Goal: Task Accomplishment & Management: Manage account settings

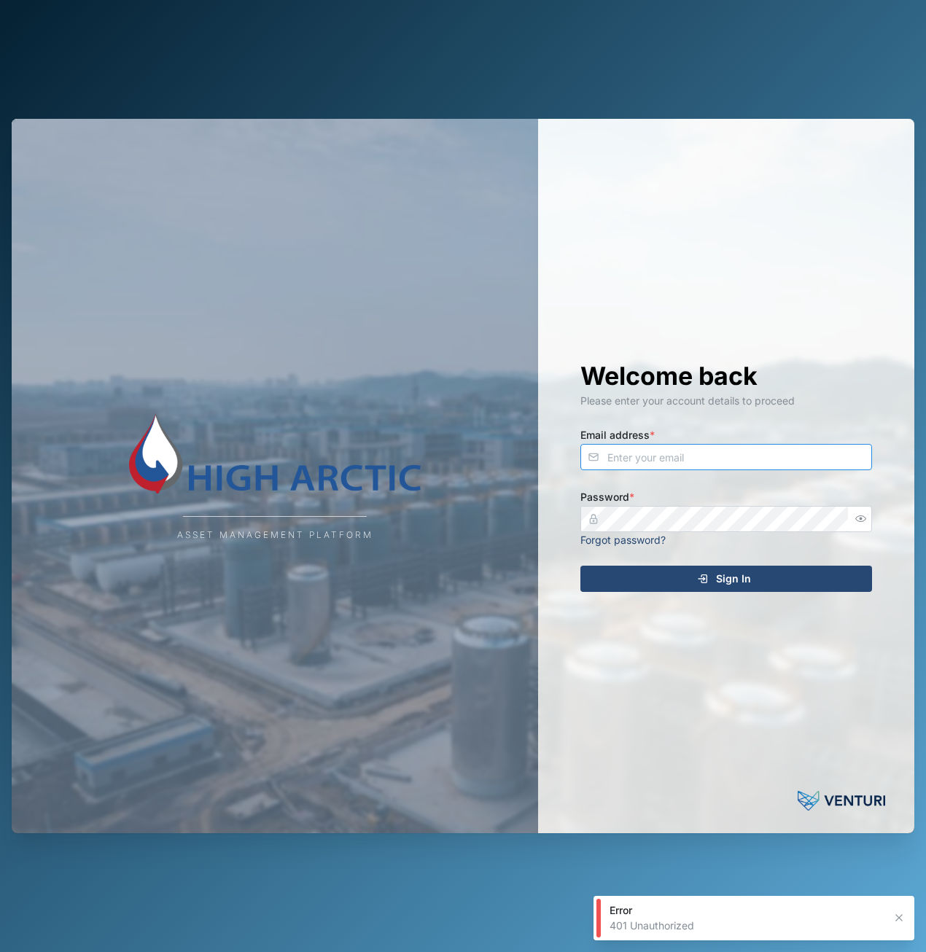
click at [633, 458] on input "Email address *" at bounding box center [726, 457] width 292 height 26
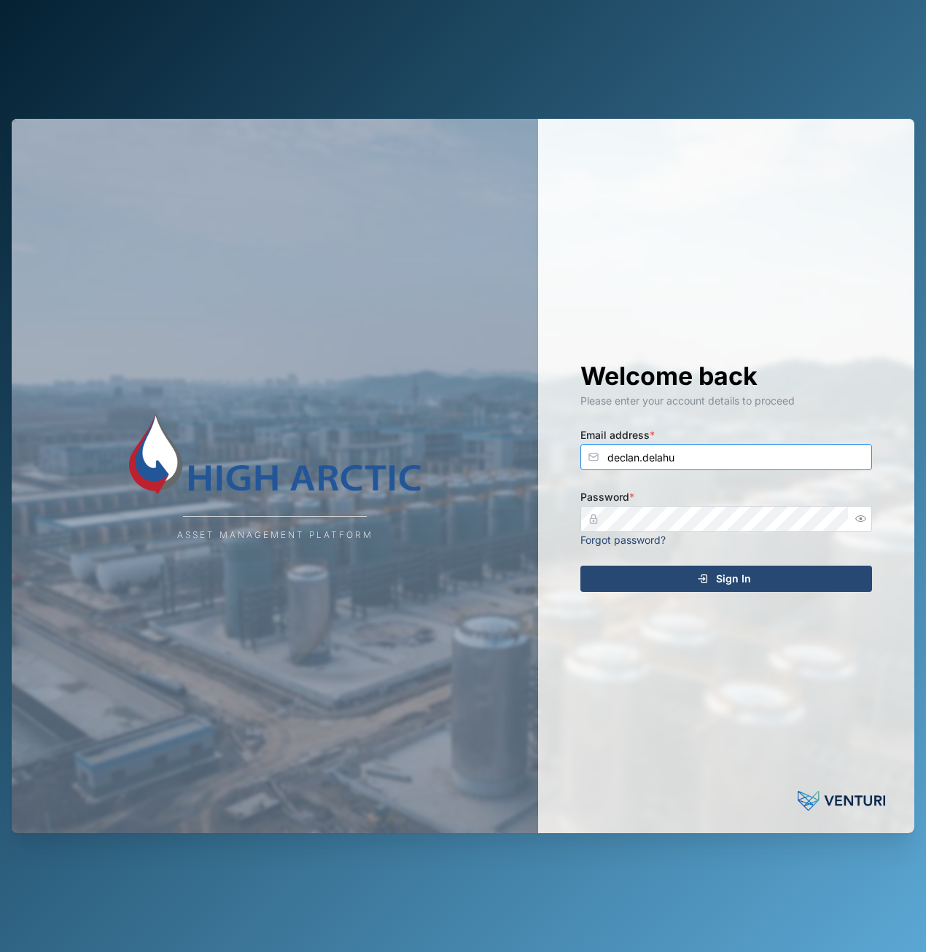
type input "[EMAIL_ADDRESS][PERSON_NAME][DOMAIN_NAME]"
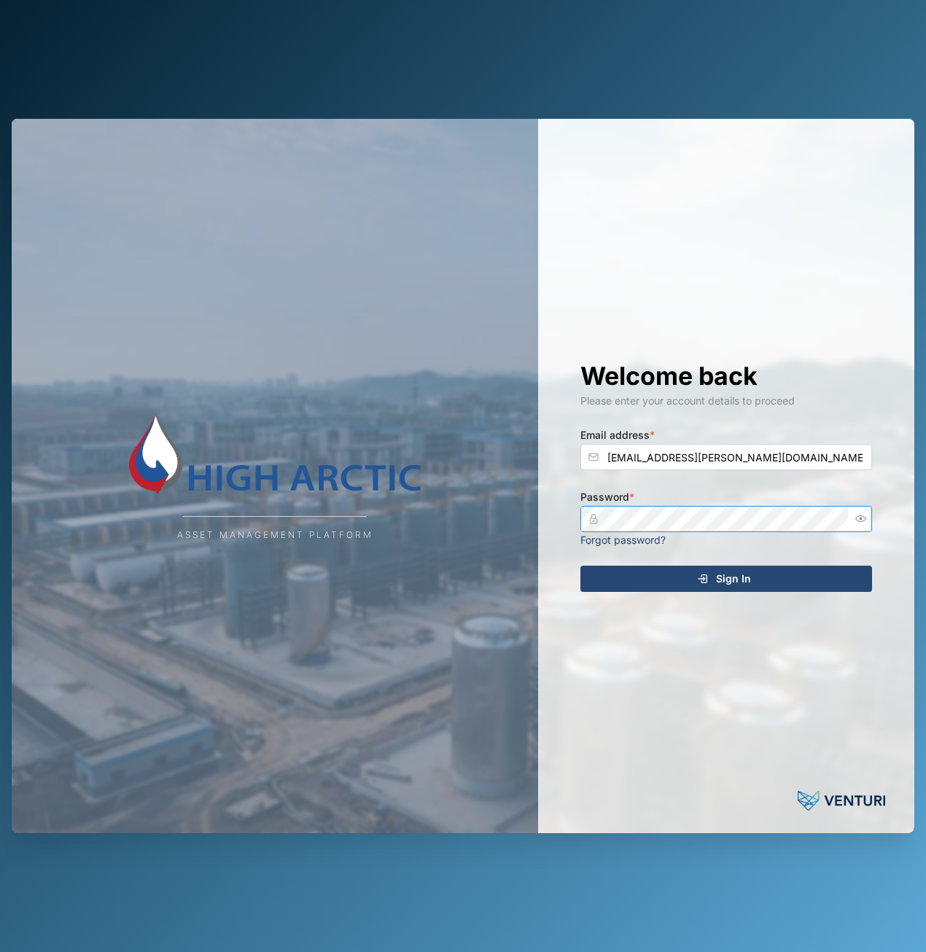
click at [580, 566] on button "Sign In" at bounding box center [726, 579] width 292 height 26
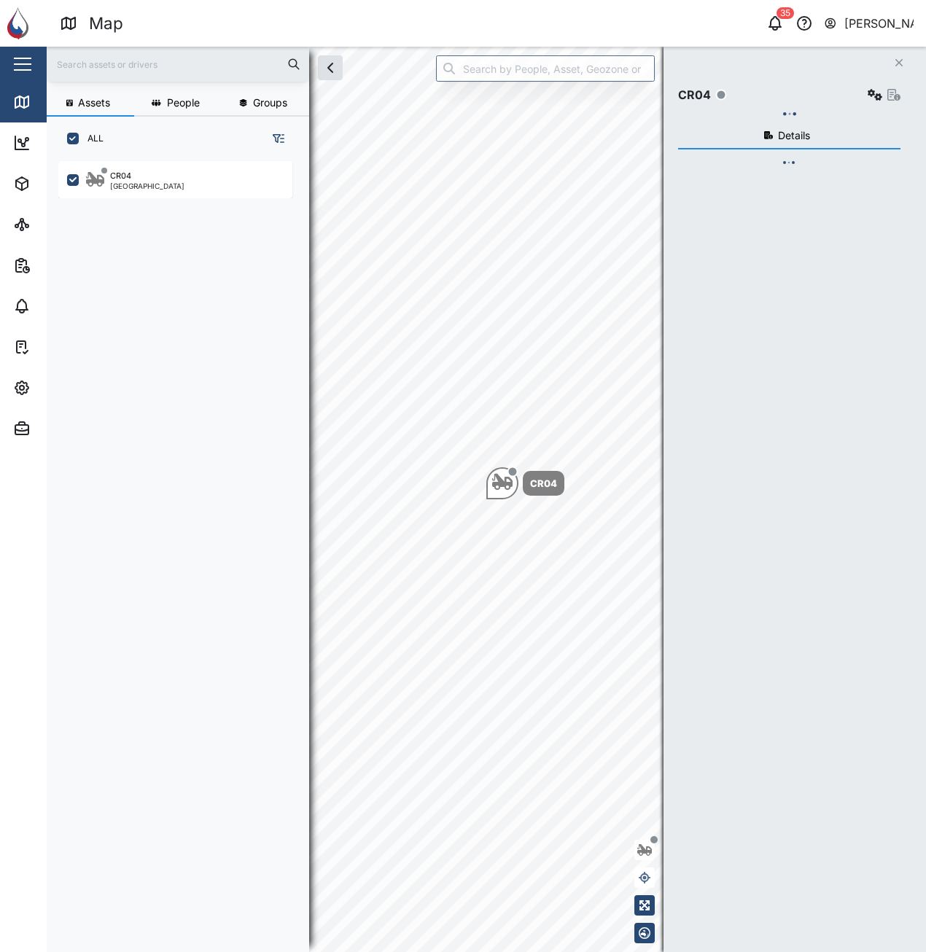
scroll to position [774, 228]
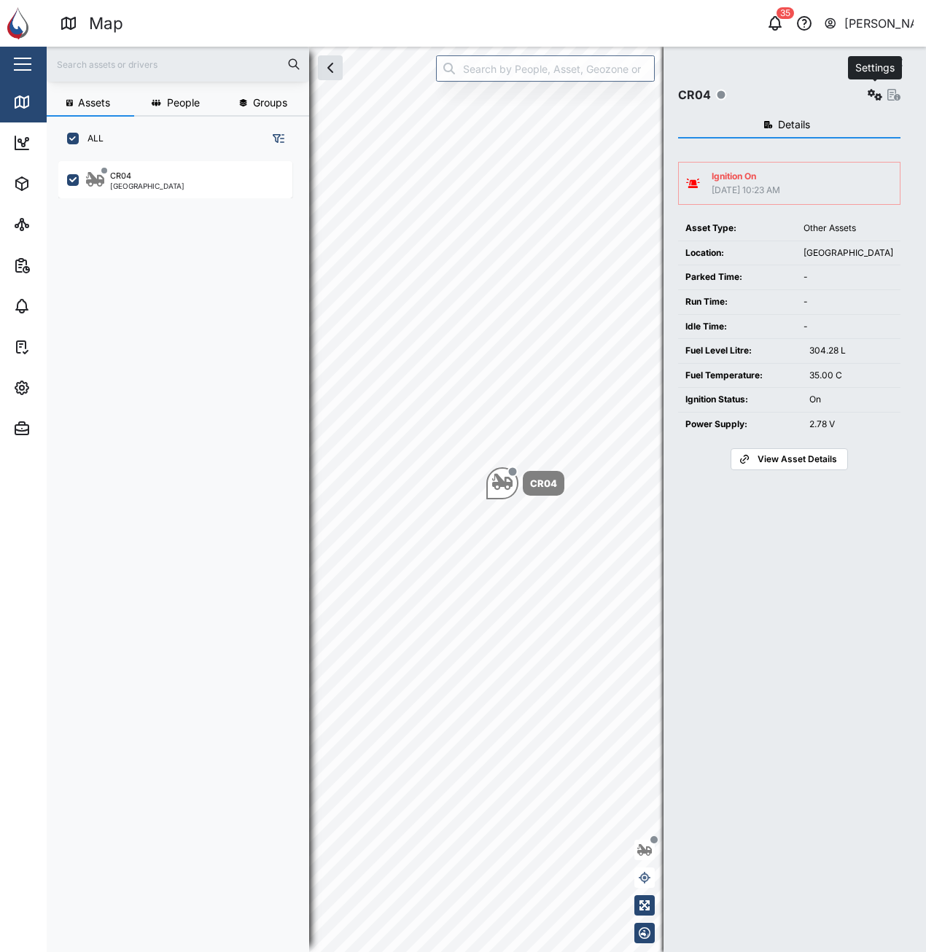
click at [880, 95] on icon "button" at bounding box center [875, 95] width 15 height 12
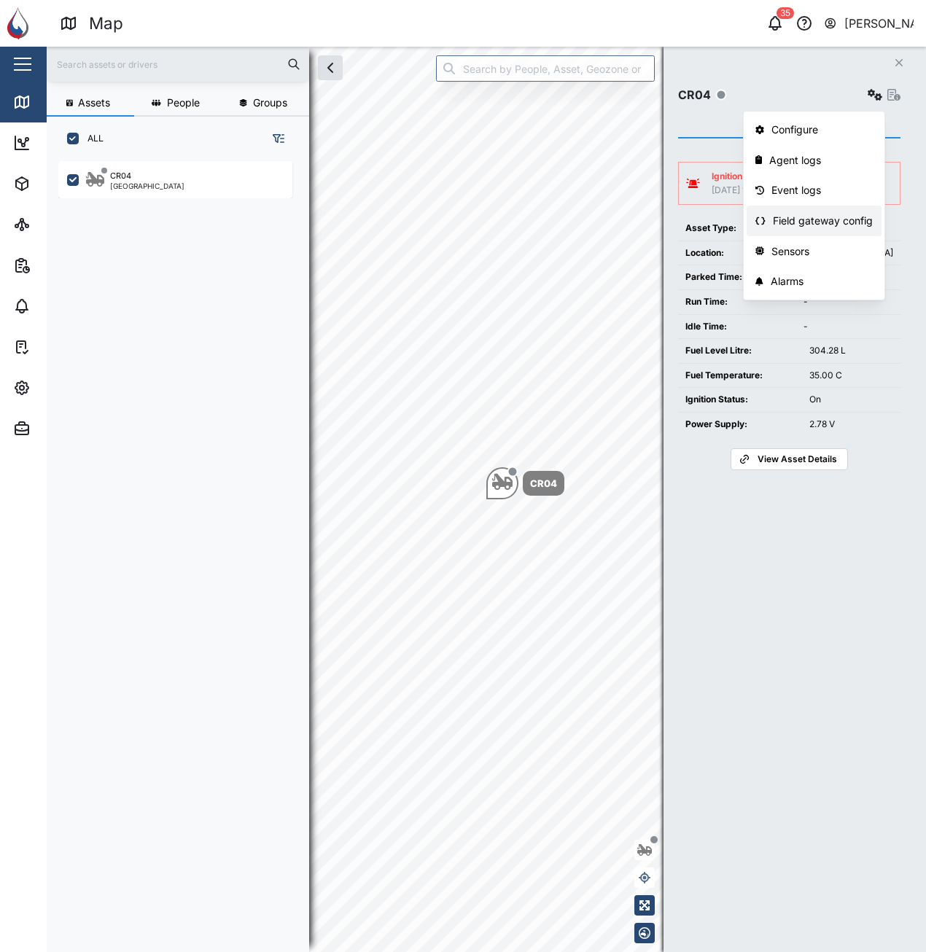
click at [842, 218] on div "Field gateway config" at bounding box center [823, 221] width 100 height 16
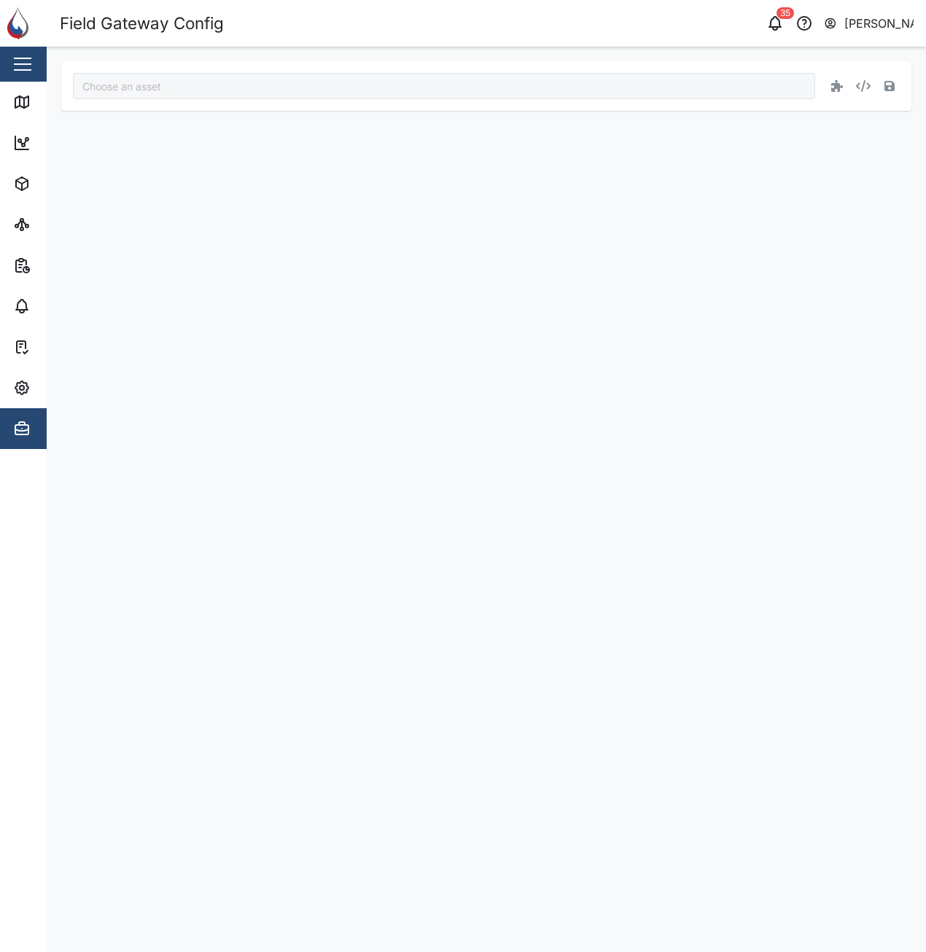
type input "CR04"
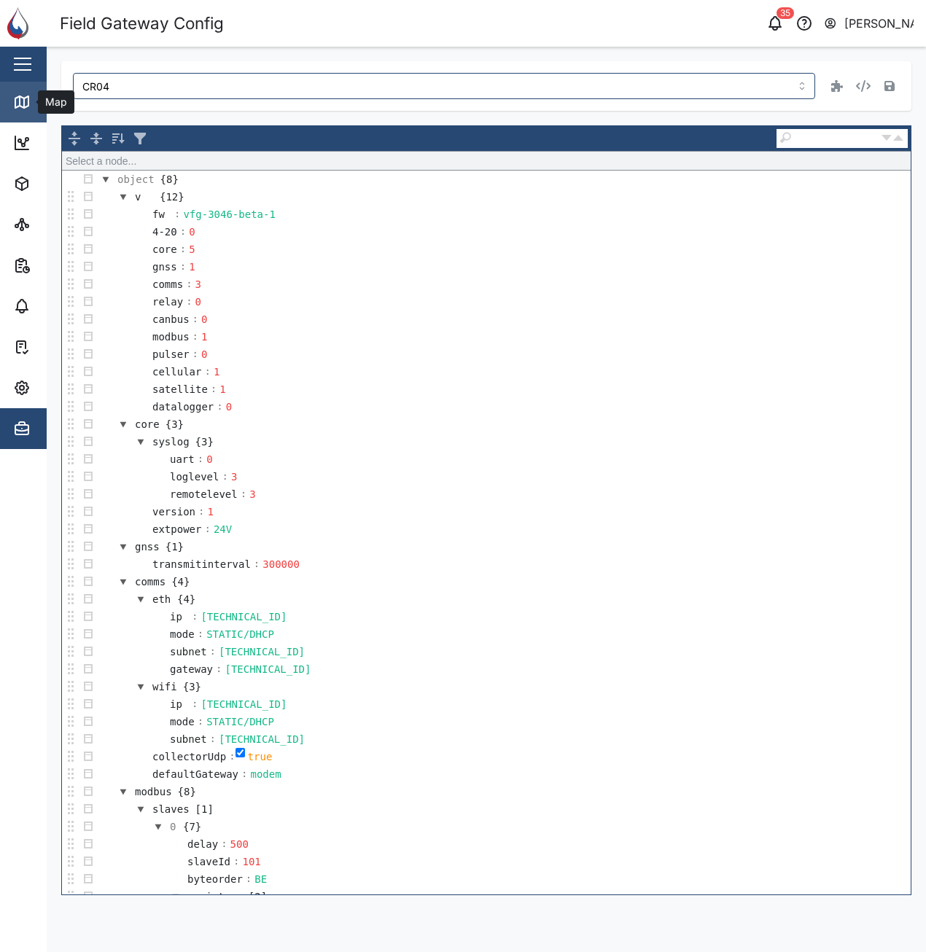
click at [36, 98] on div "Map" at bounding box center [42, 102] width 58 height 18
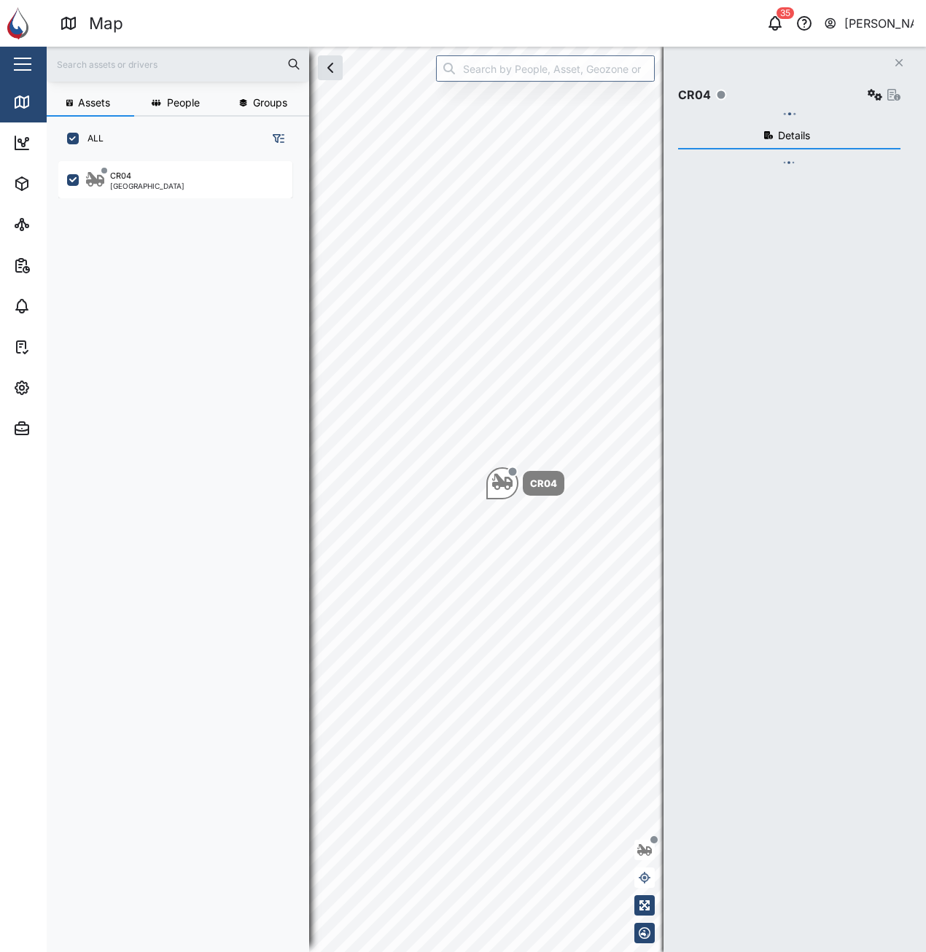
scroll to position [774, 228]
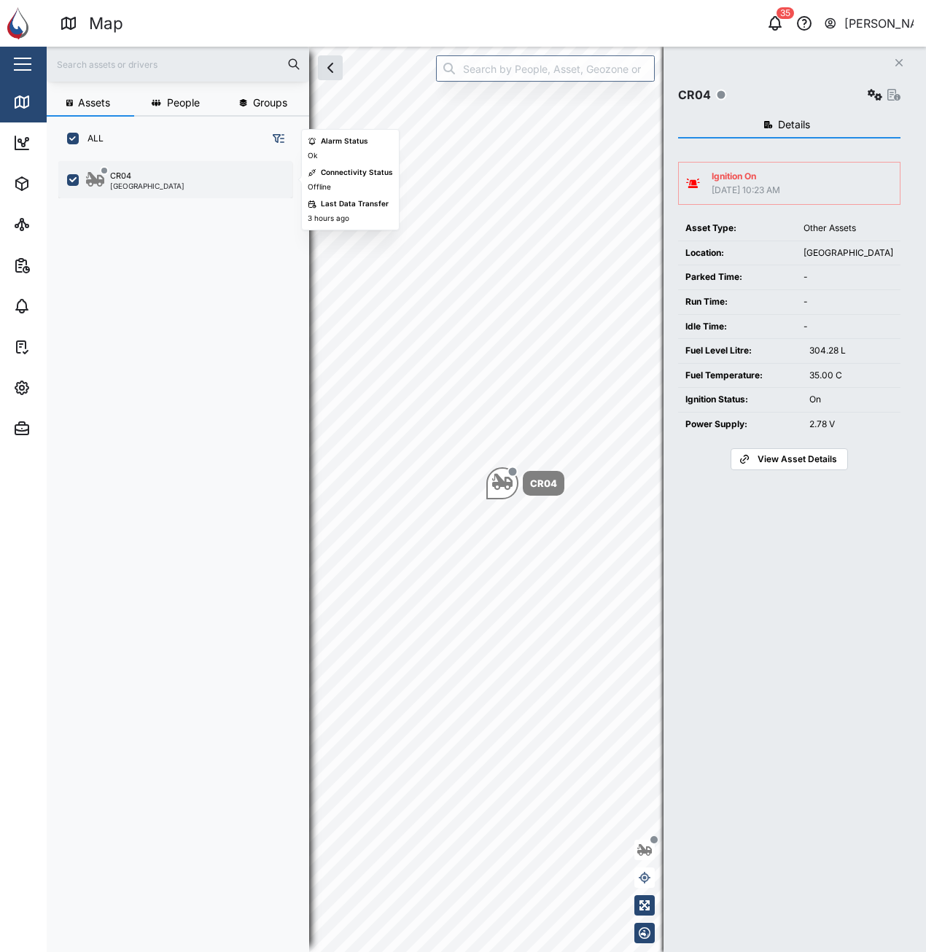
click at [205, 174] on div "CR04 [GEOGRAPHIC_DATA]" at bounding box center [185, 180] width 198 height 20
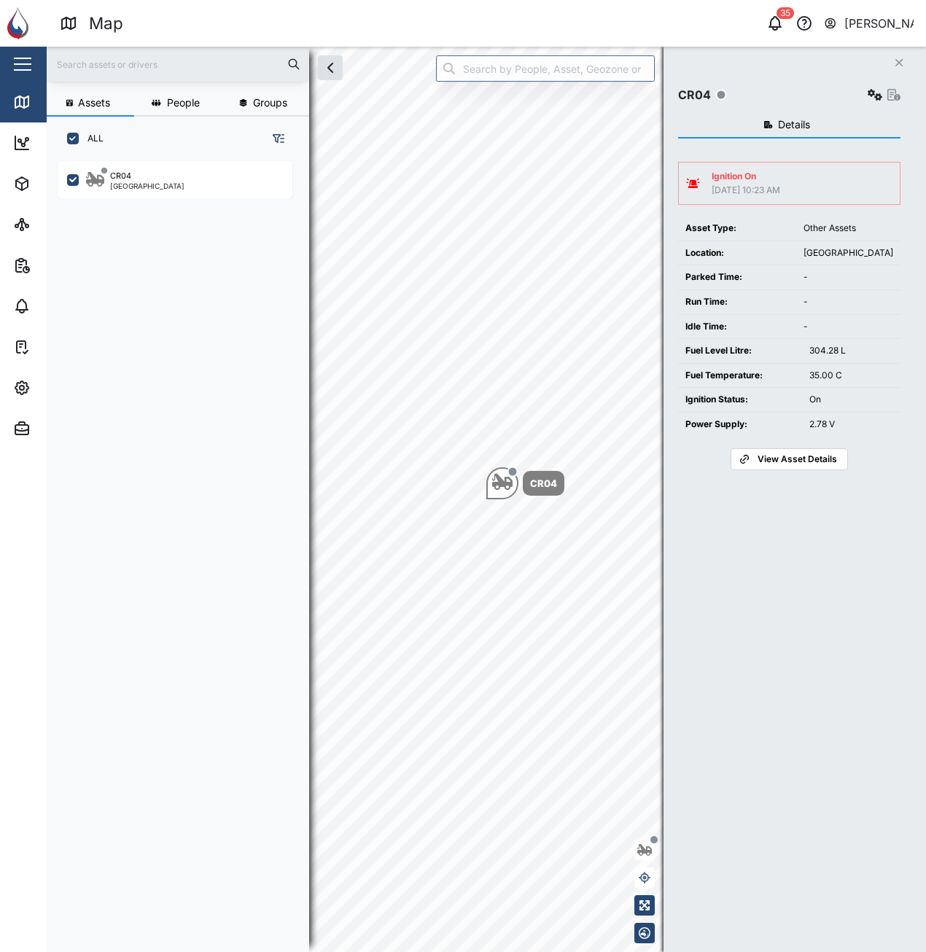
click at [846, 316] on td "-" at bounding box center [848, 326] width 104 height 25
click at [804, 364] on td "35.00 C" at bounding box center [851, 375] width 98 height 25
click at [808, 365] on tbody "Fuel Level Litre: 304.28 L Fuel Temperature: 35.00 C Ignition Status: On Power …" at bounding box center [789, 387] width 222 height 97
drag, startPoint x: 808, startPoint y: 365, endPoint x: 802, endPoint y: 303, distance: 62.3
click at [802, 303] on td "-" at bounding box center [848, 302] width 104 height 25
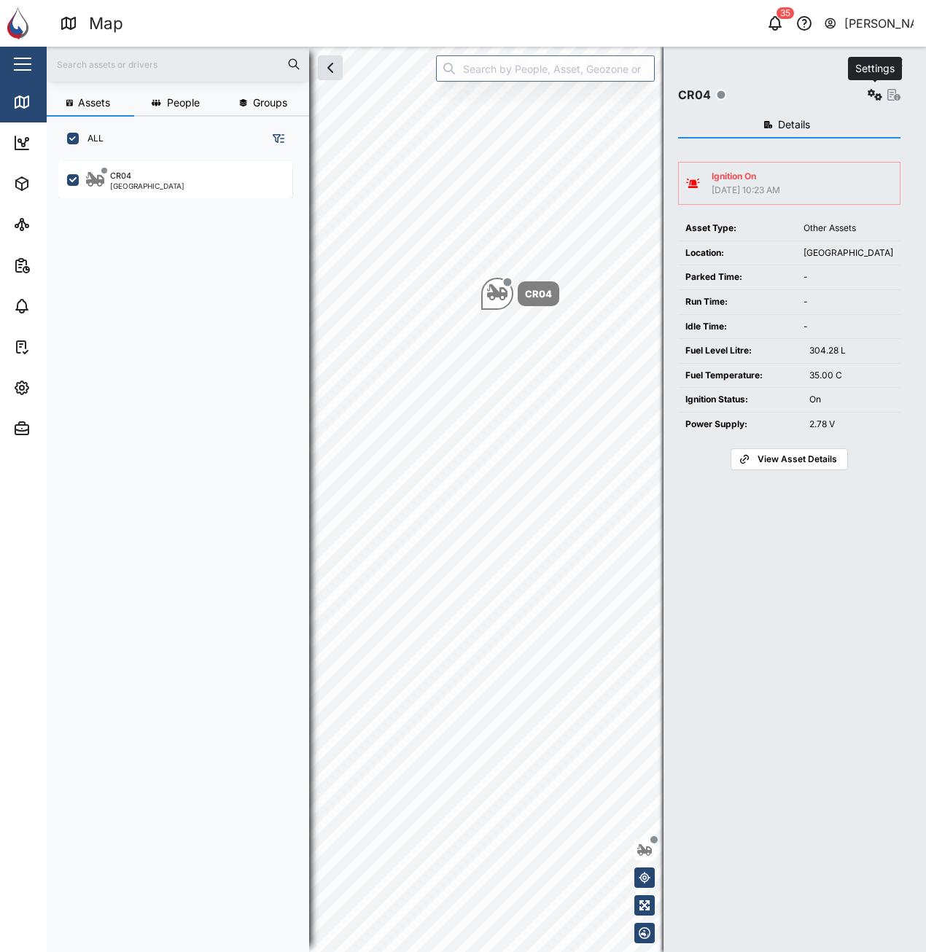
click at [868, 96] on icon "button" at bounding box center [875, 95] width 15 height 12
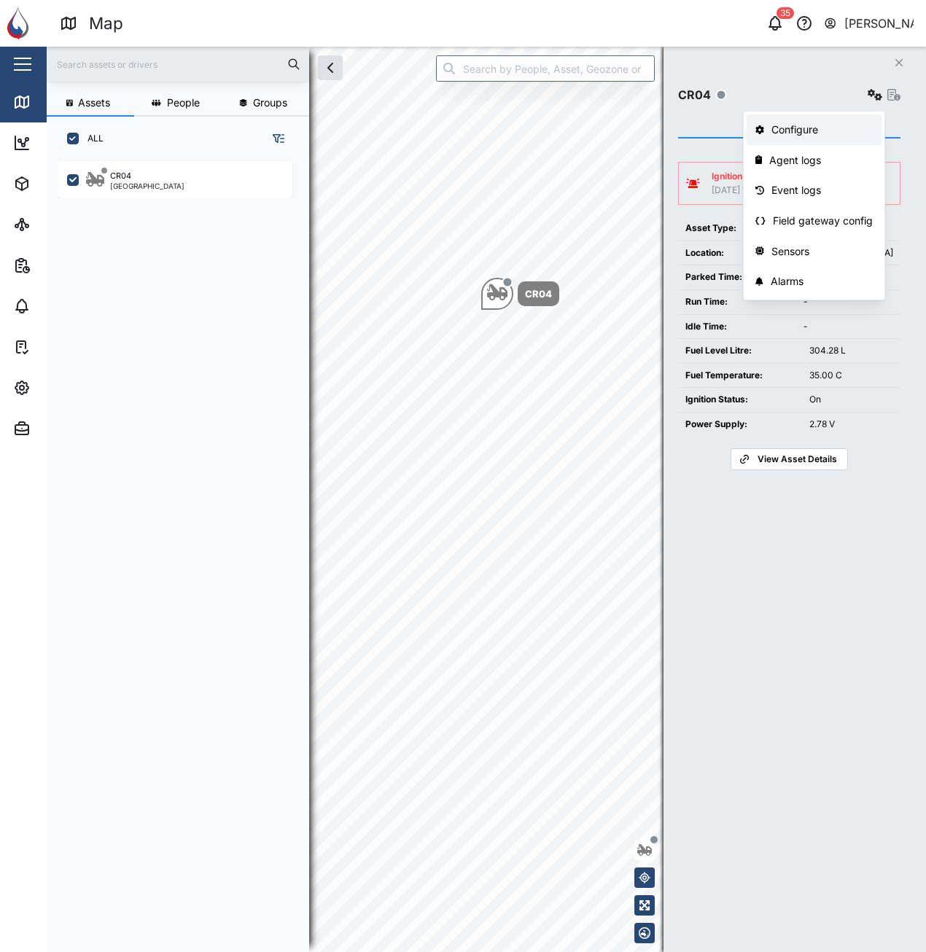
click at [842, 116] on link "Configure" at bounding box center [814, 129] width 135 height 31
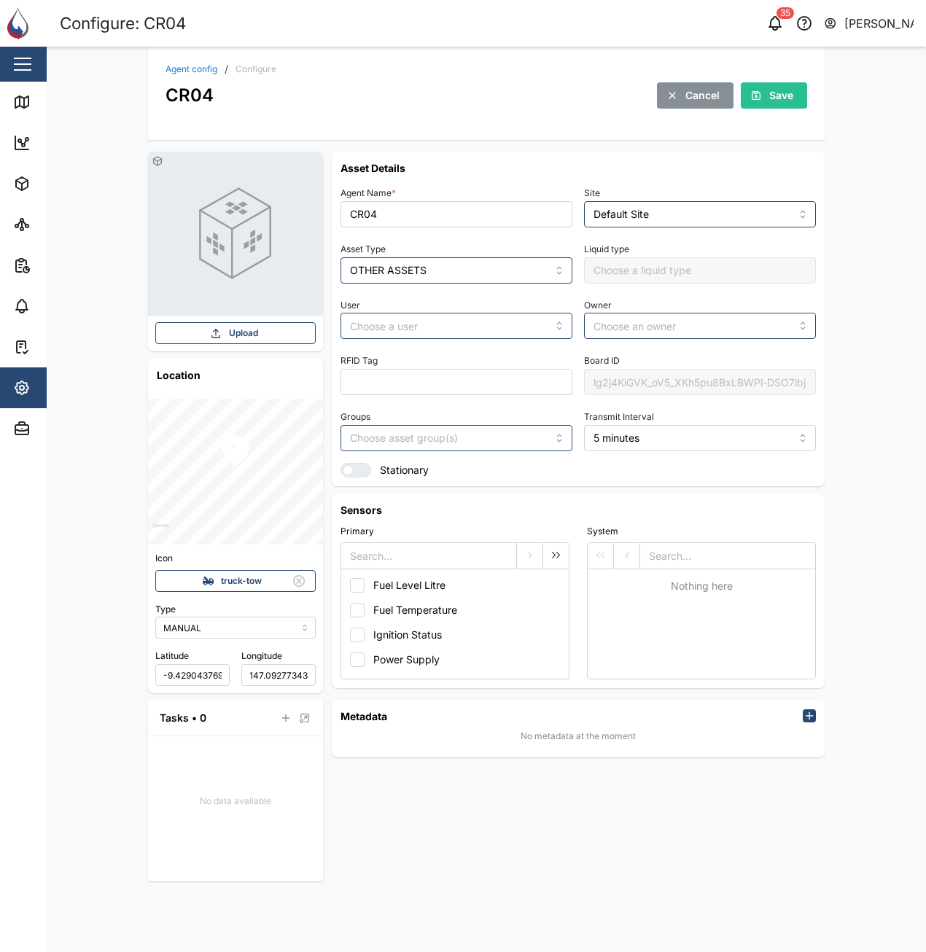
click at [632, 373] on div "lg2j4KiGVK_oV5_XKh5pu8BxLBWPl-DSO7lbjkIpVx8" at bounding box center [700, 382] width 232 height 26
click at [18, 101] on icon at bounding box center [22, 102] width 18 height 18
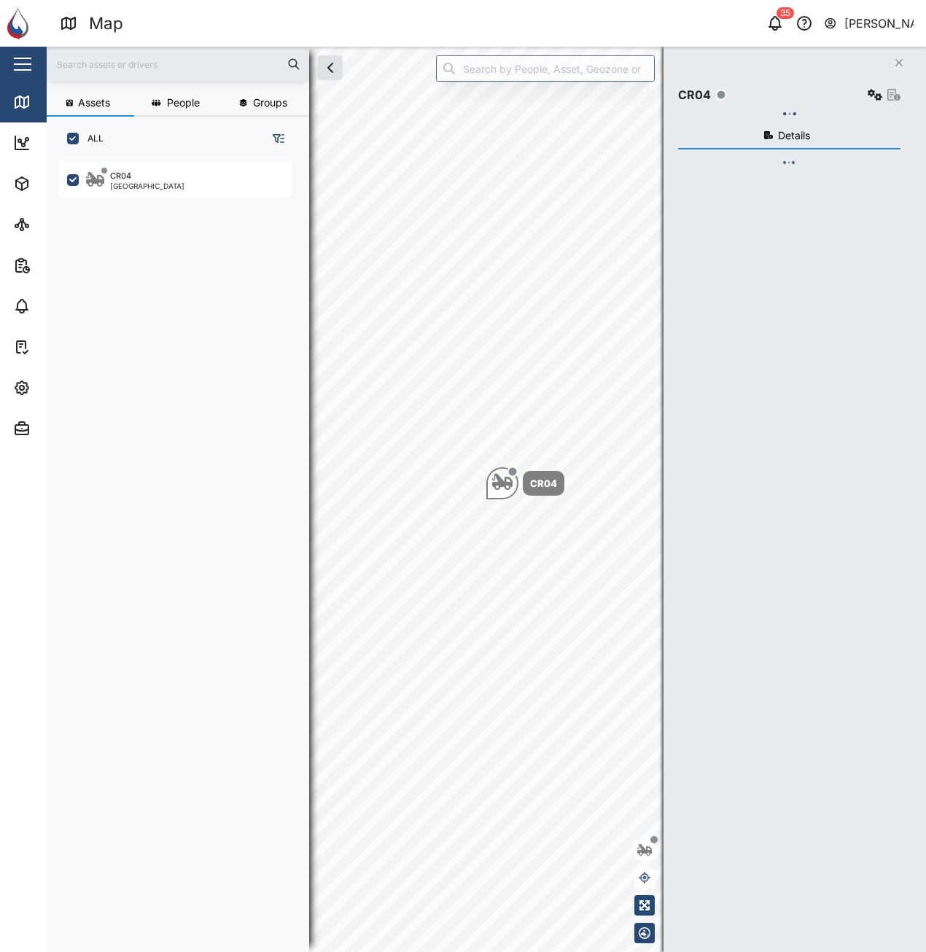
scroll to position [774, 228]
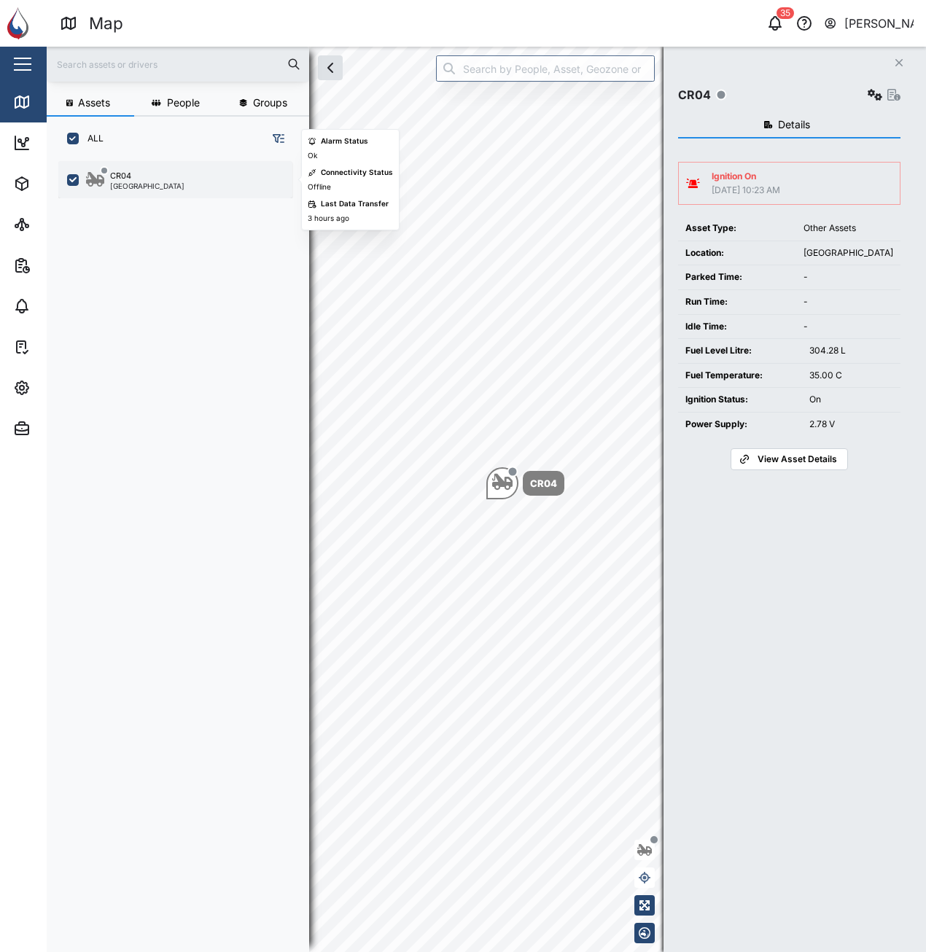
click at [166, 181] on div "CR04 [GEOGRAPHIC_DATA]" at bounding box center [185, 180] width 198 height 20
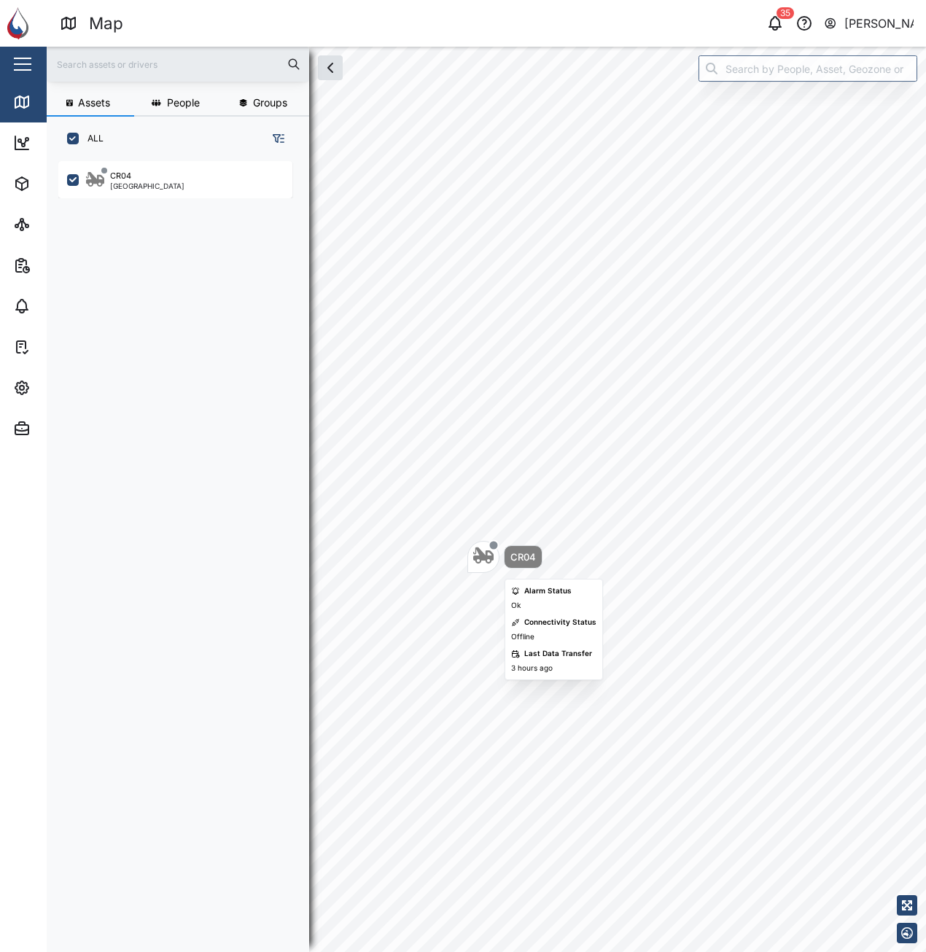
click at [480, 553] on icon "Map marker" at bounding box center [483, 556] width 20 height 16
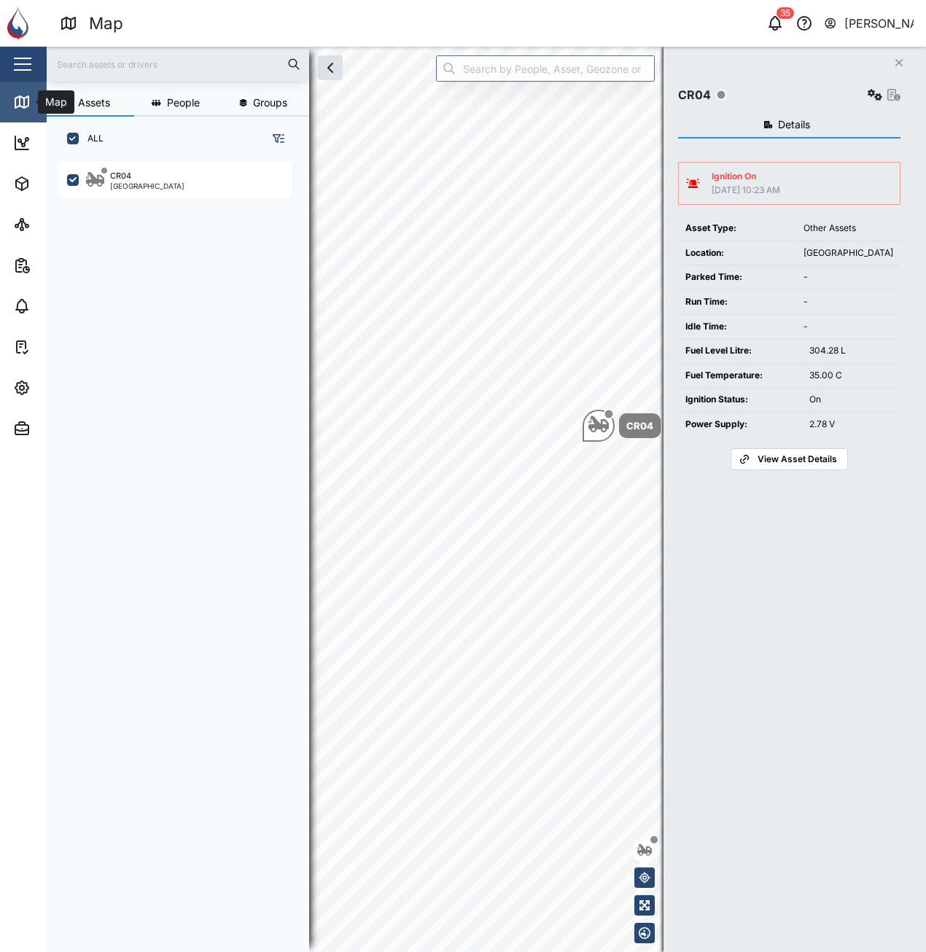
click at [43, 104] on div "Map" at bounding box center [54, 102] width 33 height 16
click at [9, 149] on link "Dashboard" at bounding box center [95, 143] width 190 height 41
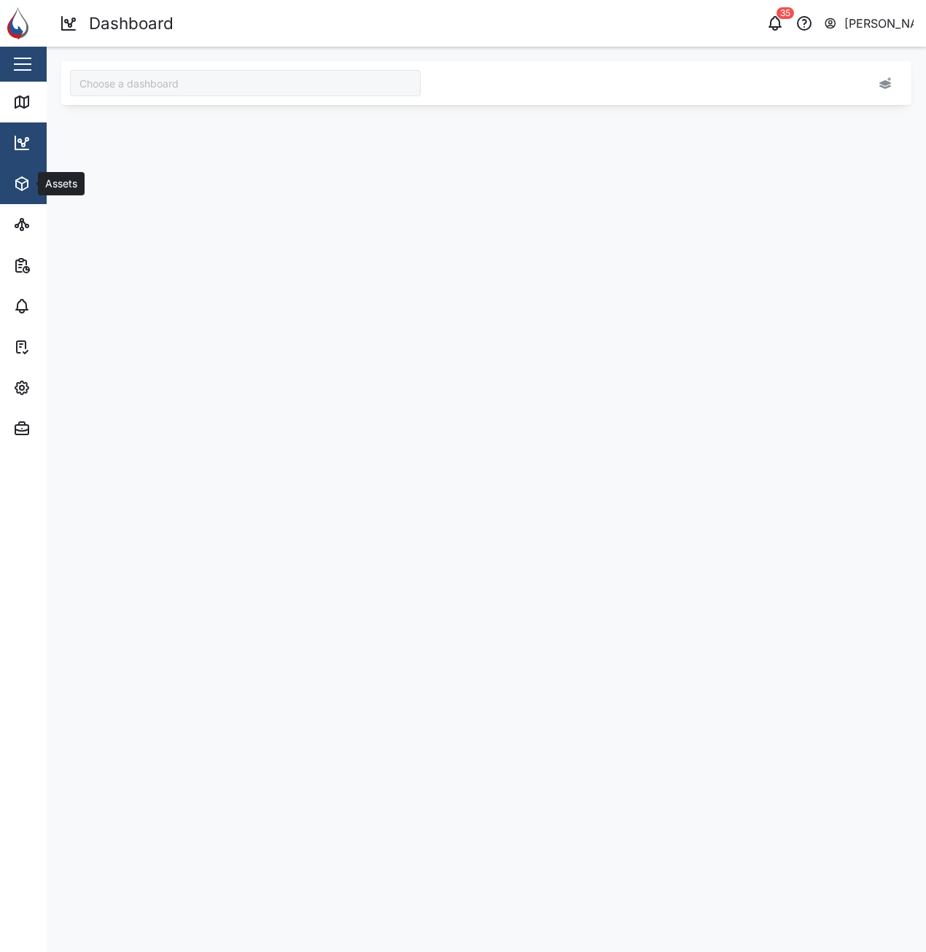
click at [28, 181] on icon "button" at bounding box center [25, 183] width 6 height 4
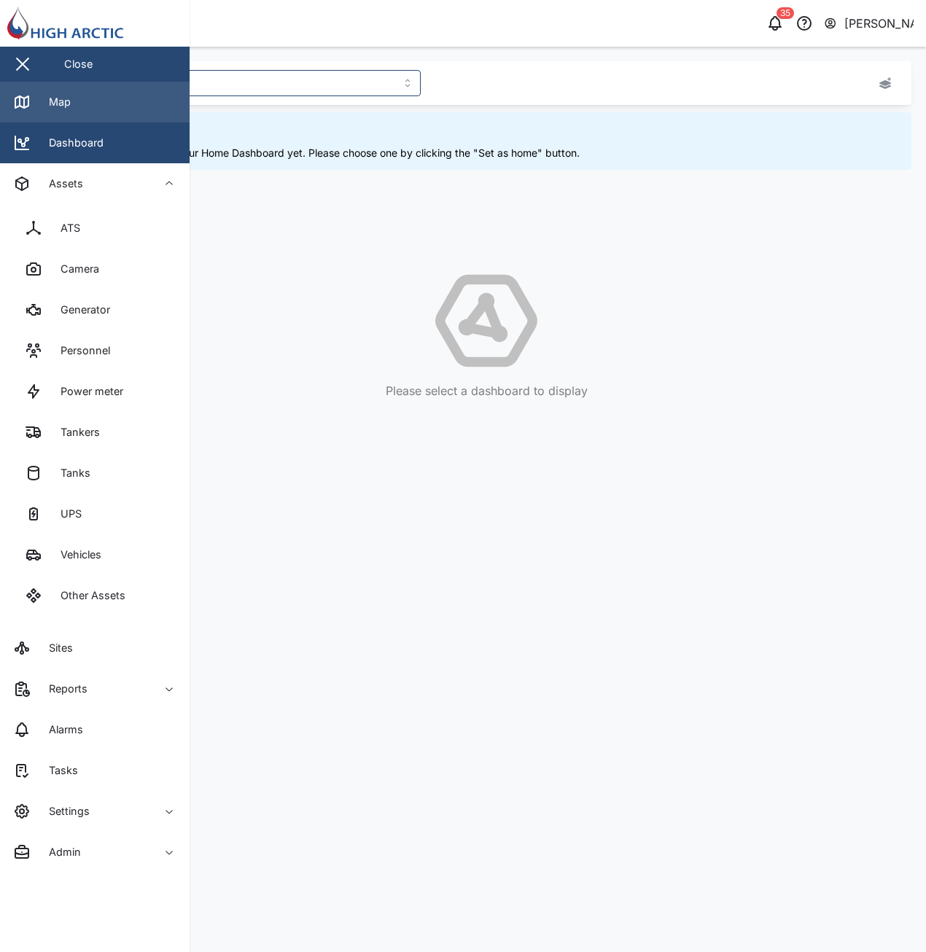
click at [19, 95] on icon at bounding box center [22, 102] width 18 height 18
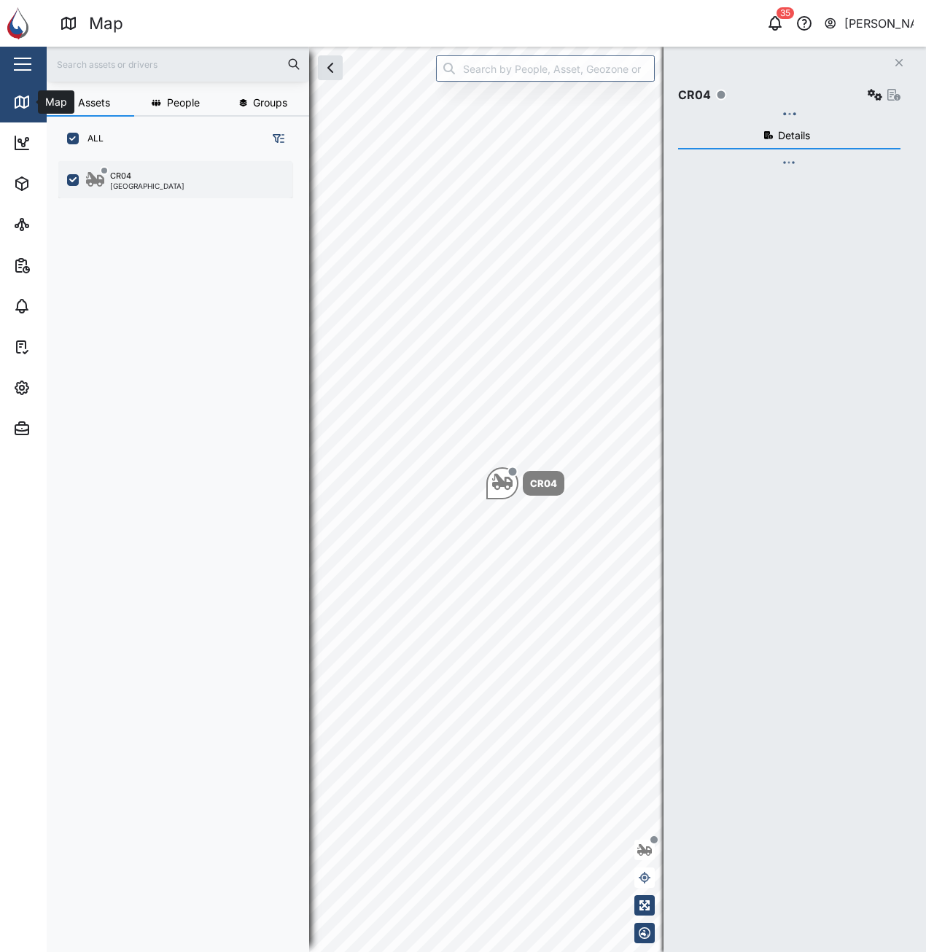
scroll to position [774, 228]
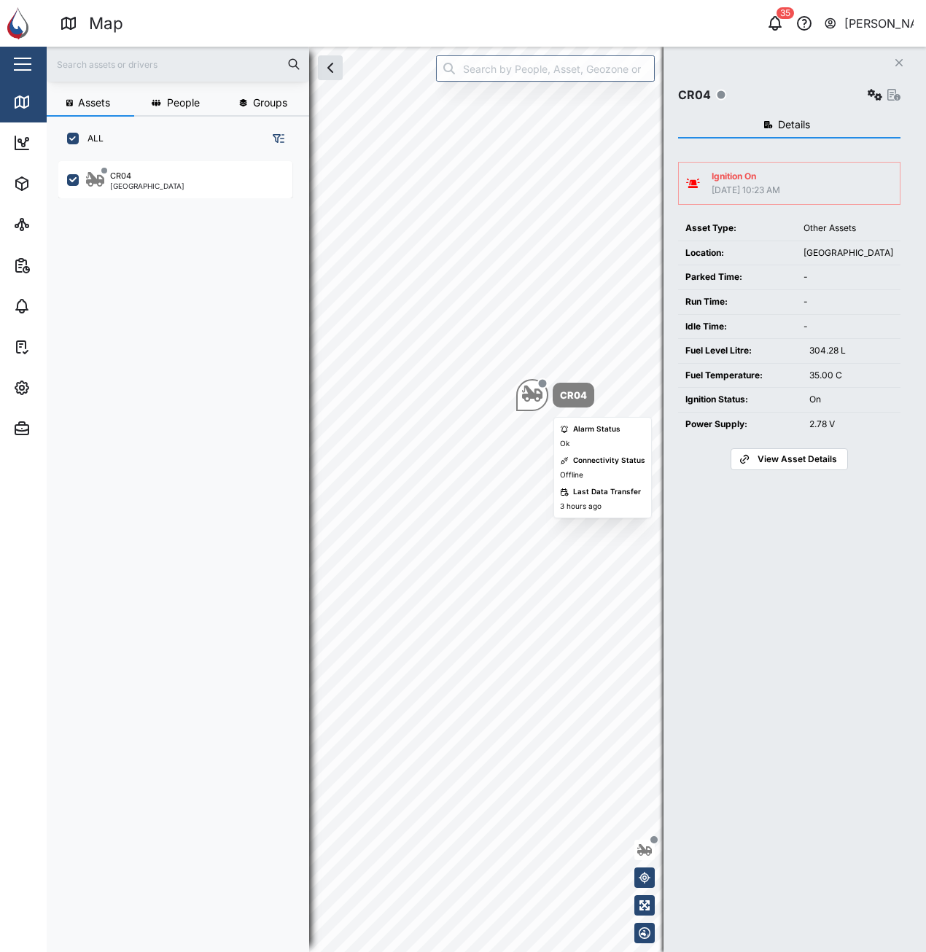
click at [444, 47] on div "CR04" at bounding box center [486, 47] width 879 height 0
click at [865, 99] on button "button" at bounding box center [875, 95] width 20 height 20
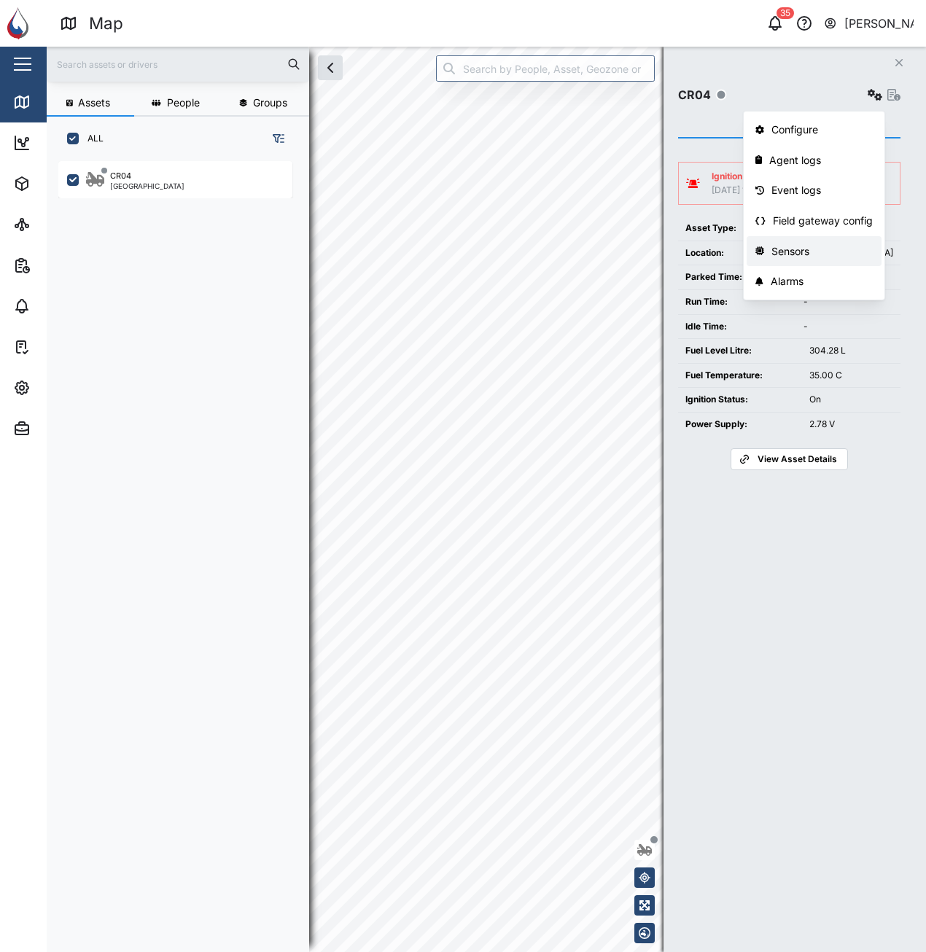
click at [810, 250] on div "Sensors" at bounding box center [822, 252] width 101 height 16
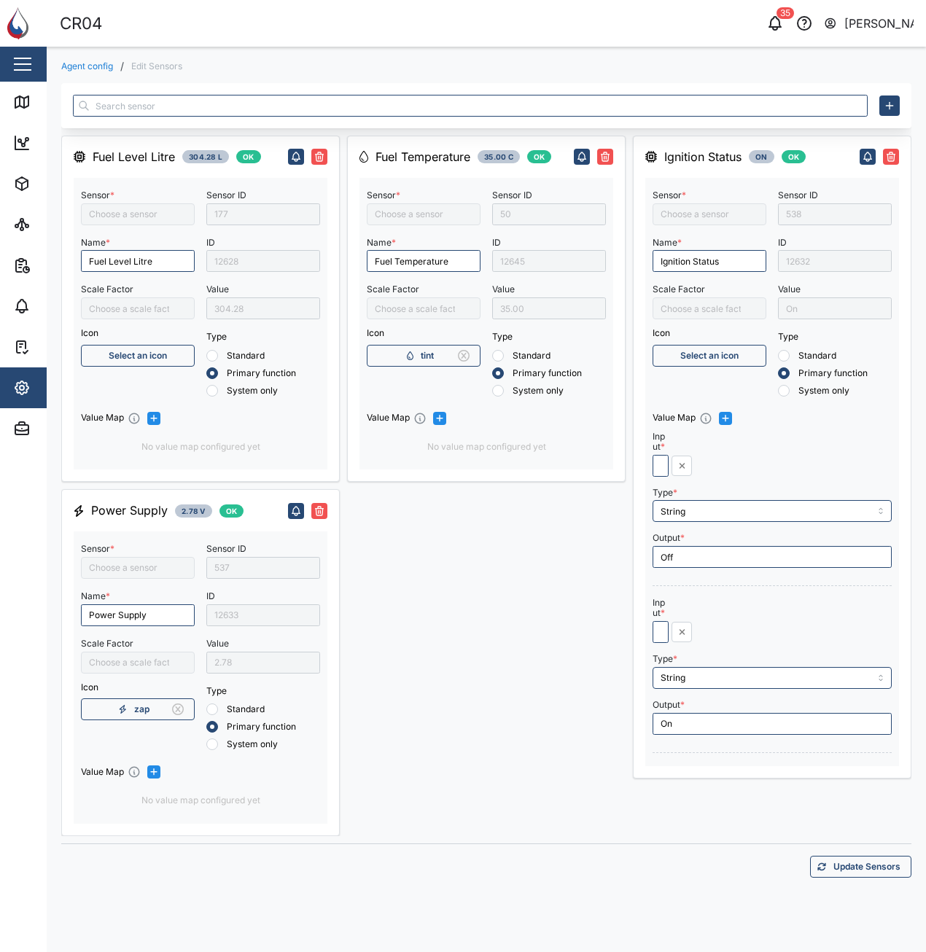
type input "Fuel Level Liter"
type input "Crane Fuel Level"
type input "Ext Power Source Voltage"
type input "/1000"
type input "Fuel Temperature"
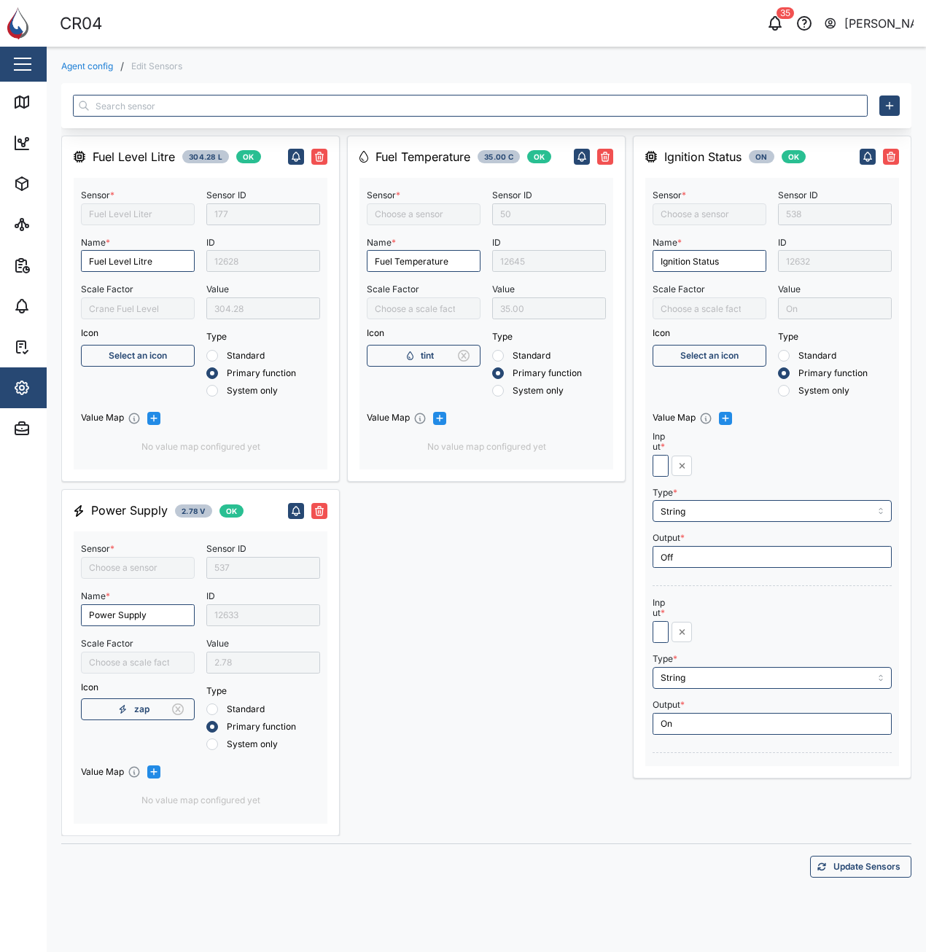
type input "Crane Fuel Temperature (less 40)"
type input "Engine Ignition Status"
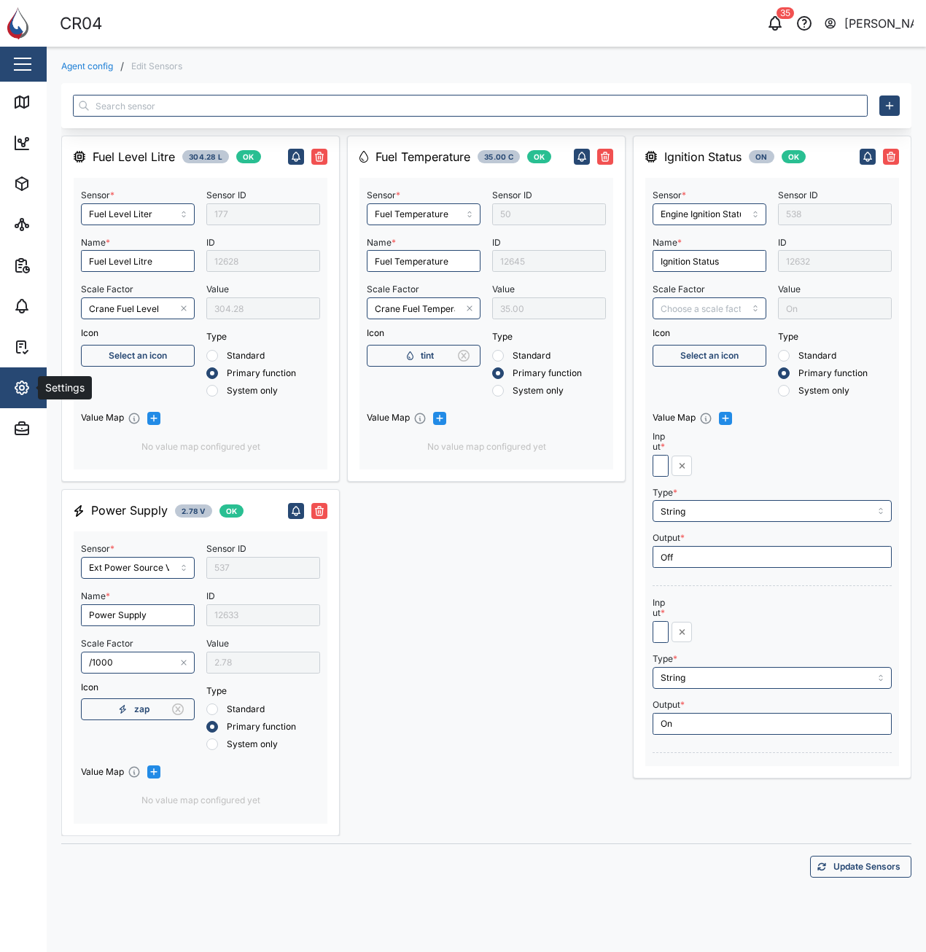
click at [23, 389] on icon "button" at bounding box center [22, 388] width 4 height 4
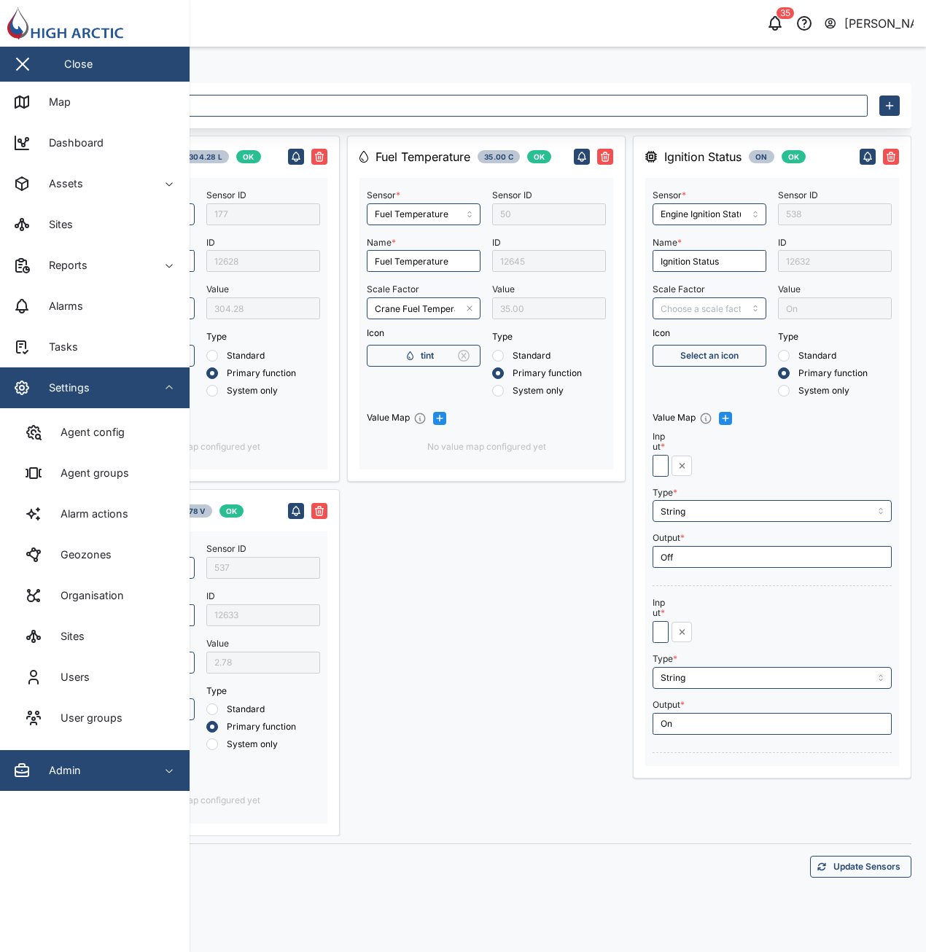
click at [109, 769] on div "Admin" at bounding box center [79, 771] width 133 height 18
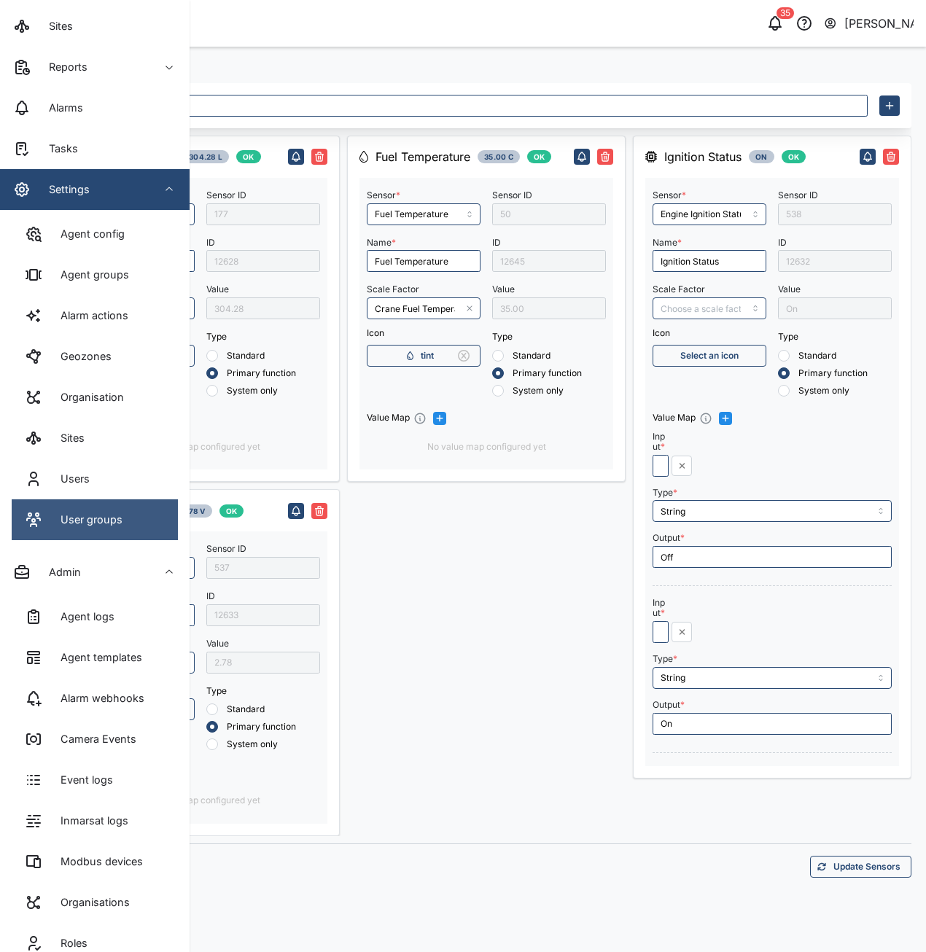
scroll to position [125, 0]
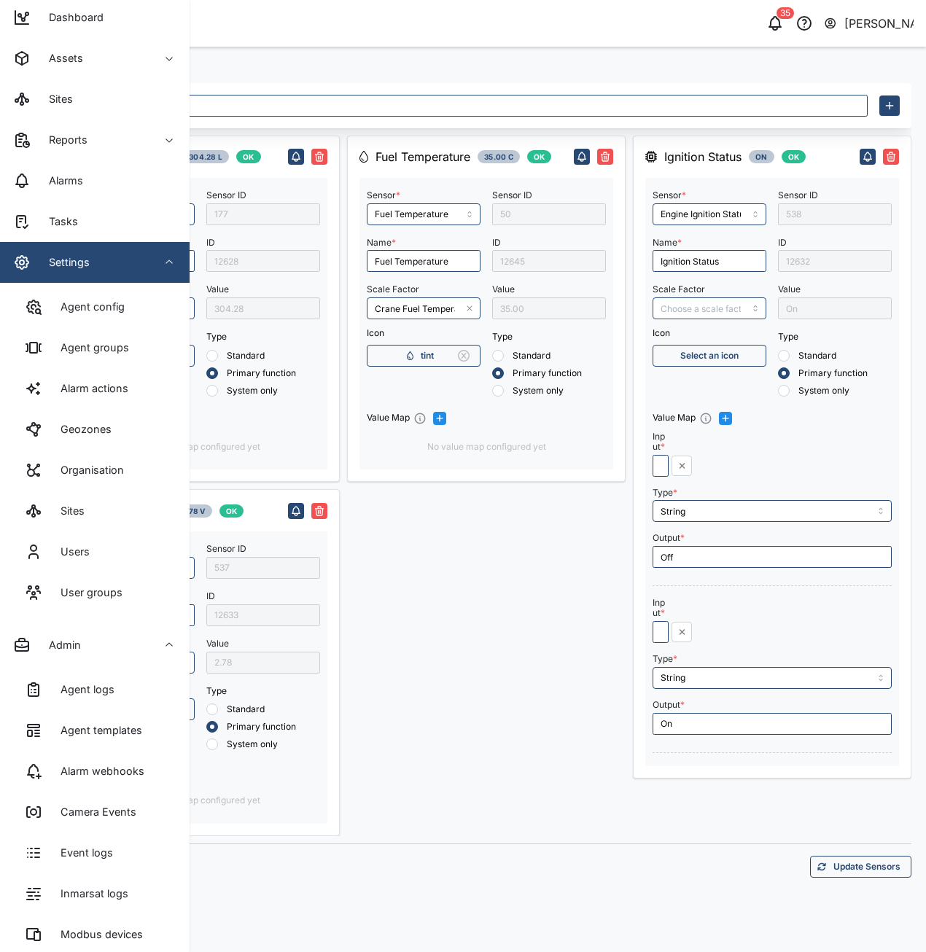
click at [111, 260] on div "Settings" at bounding box center [79, 263] width 133 height 18
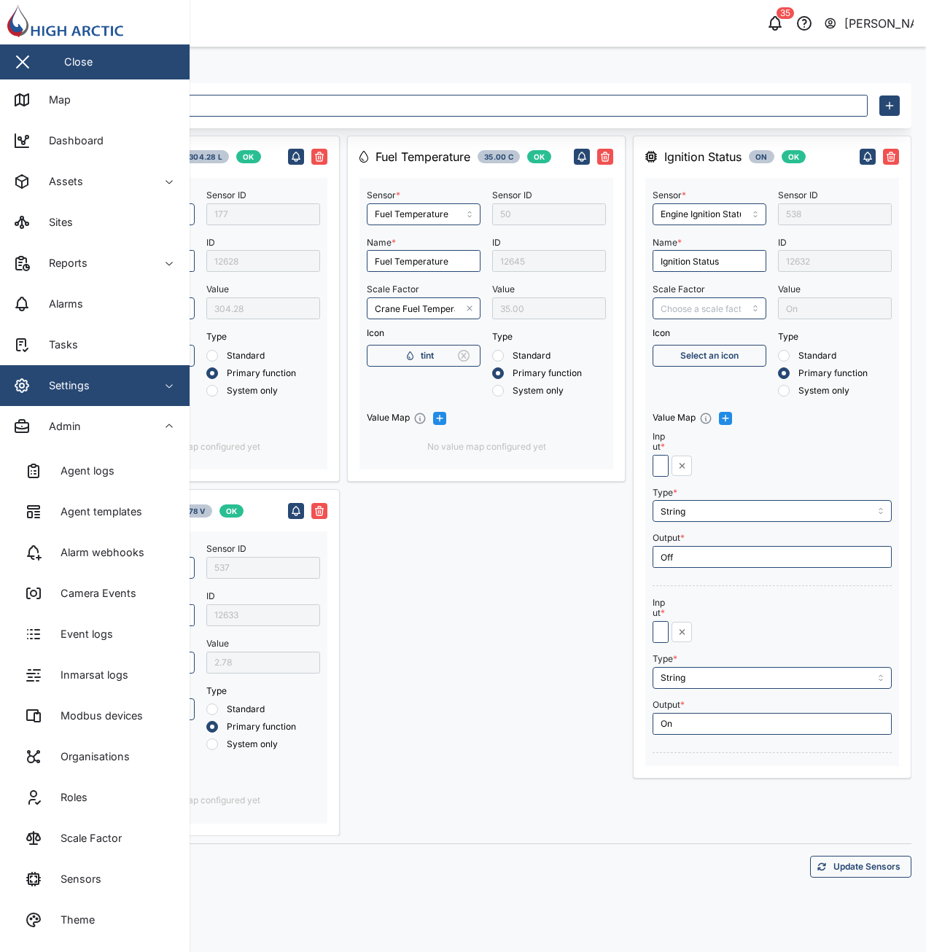
scroll to position [2, 0]
click at [100, 421] on div "Admin" at bounding box center [79, 427] width 133 height 18
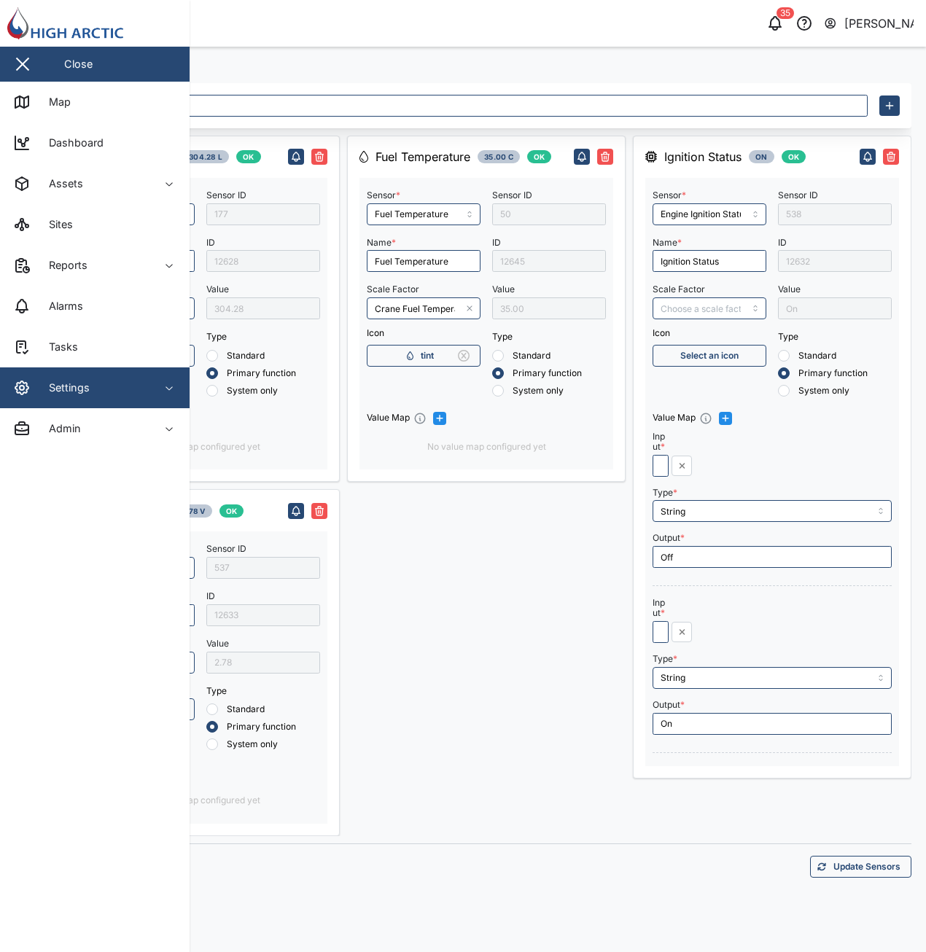
scroll to position [0, 0]
drag, startPoint x: 108, startPoint y: 384, endPoint x: 98, endPoint y: 405, distance: 23.2
click at [112, 383] on div "Settings" at bounding box center [79, 388] width 133 height 18
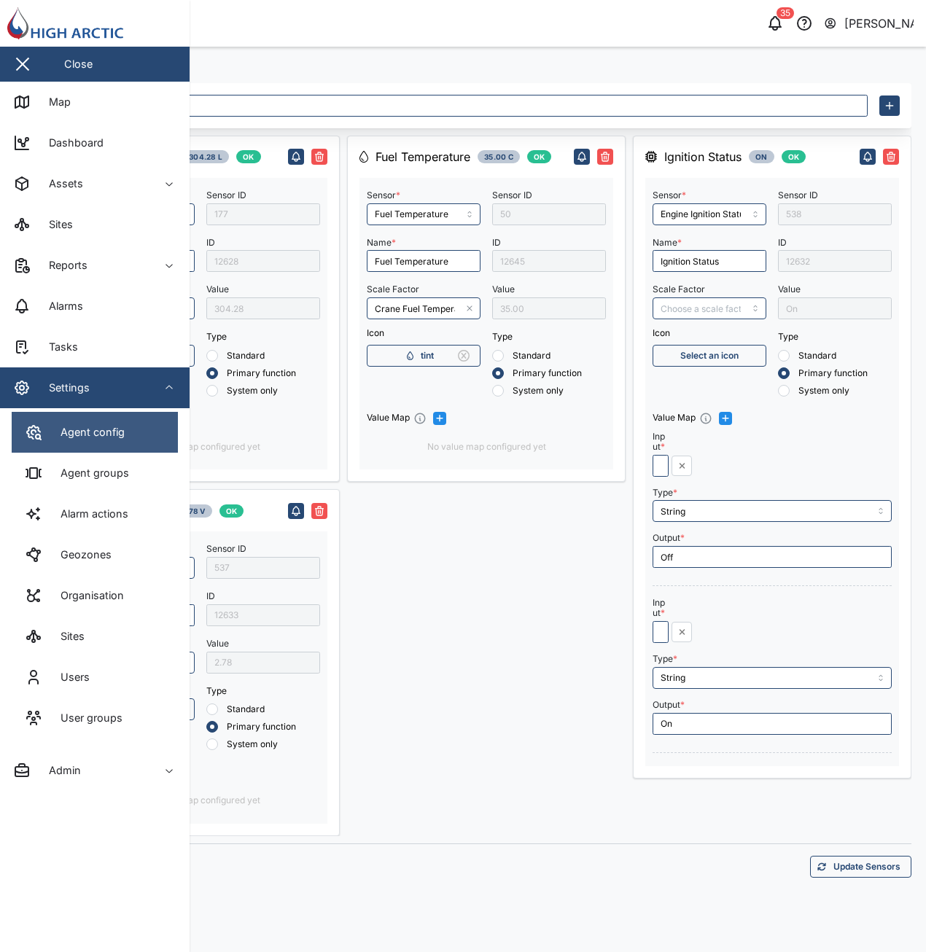
click at [89, 420] on link "Agent config" at bounding box center [95, 432] width 166 height 41
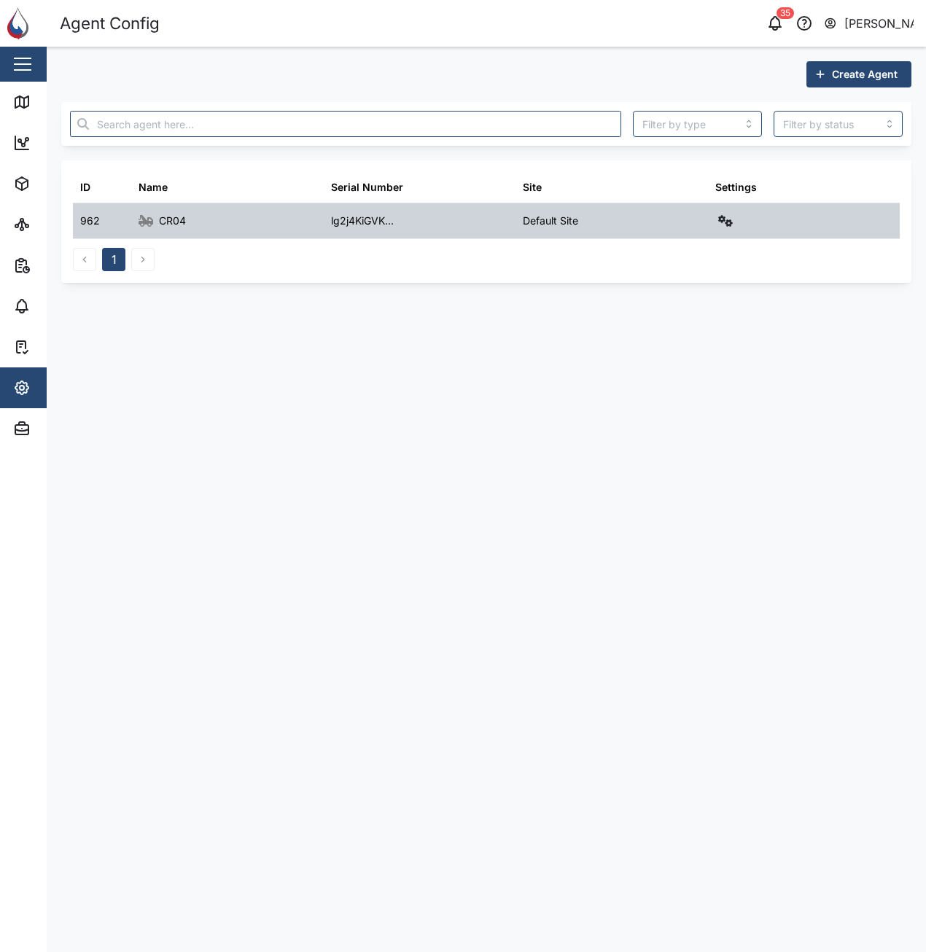
click at [714, 214] on div "Settings" at bounding box center [804, 220] width 193 height 35
click at [720, 216] on icon "button" at bounding box center [725, 221] width 15 height 12
click at [682, 358] on link "Field gateway config" at bounding box center [664, 347] width 135 height 31
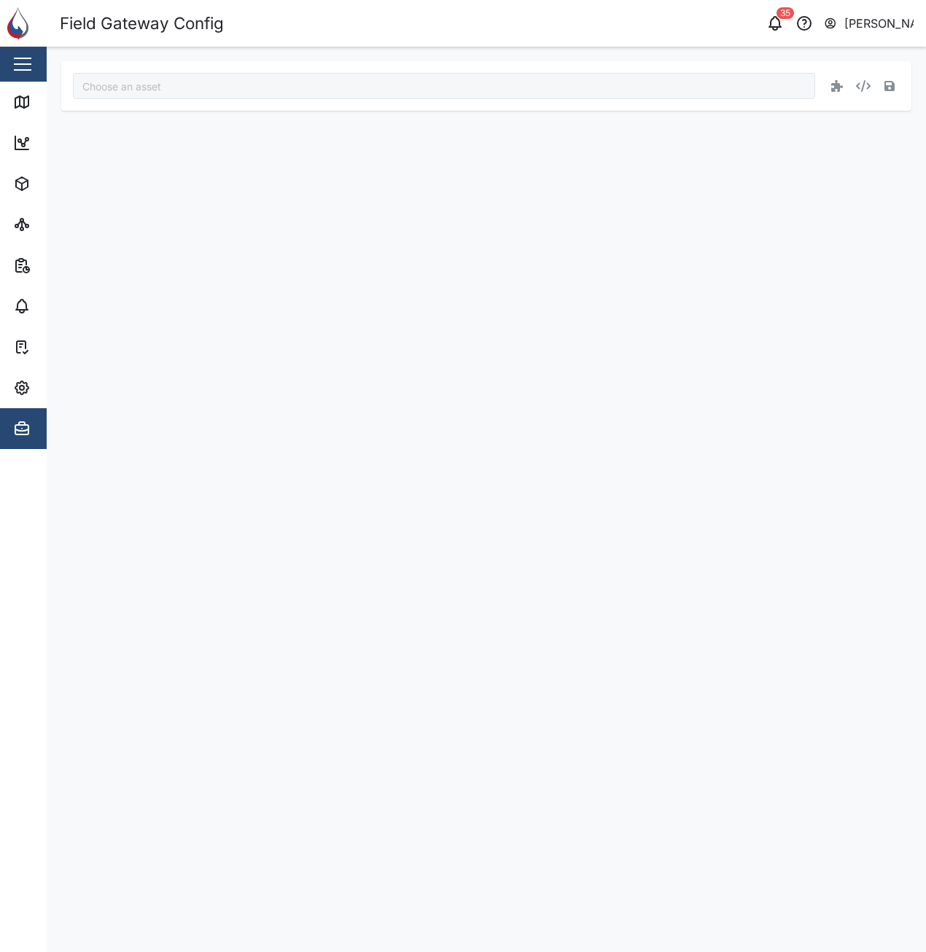
type input "CR04"
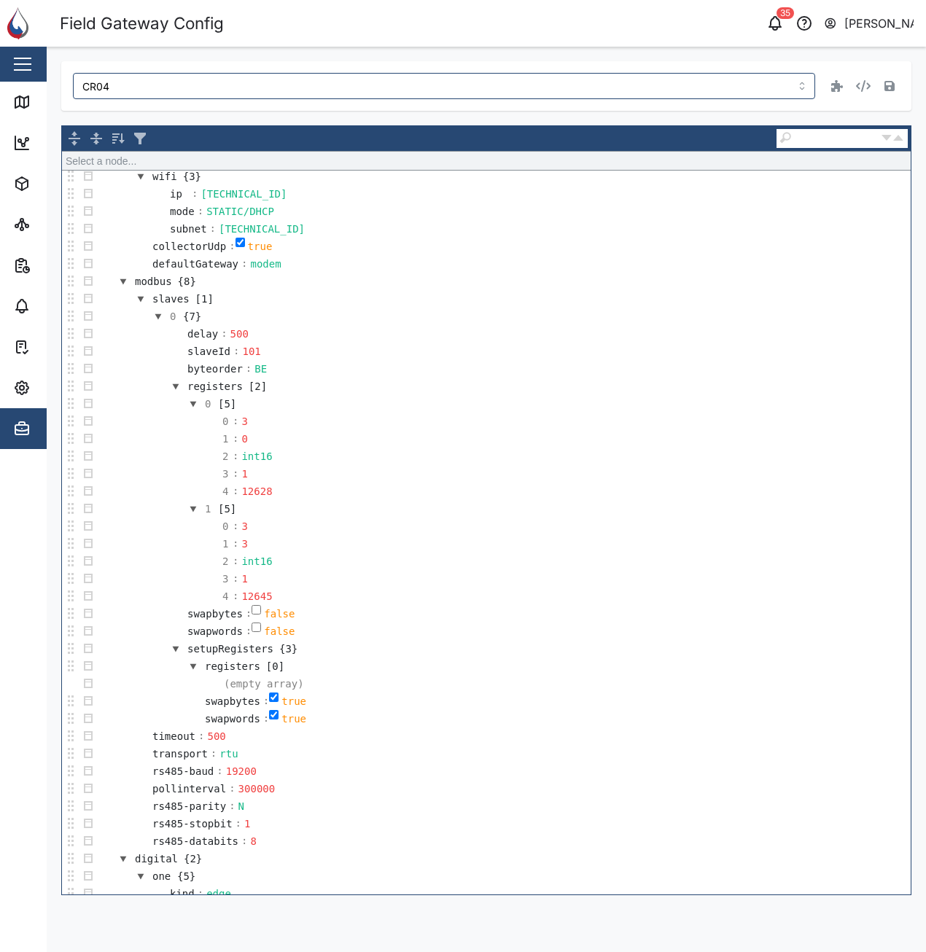
scroll to position [781, 0]
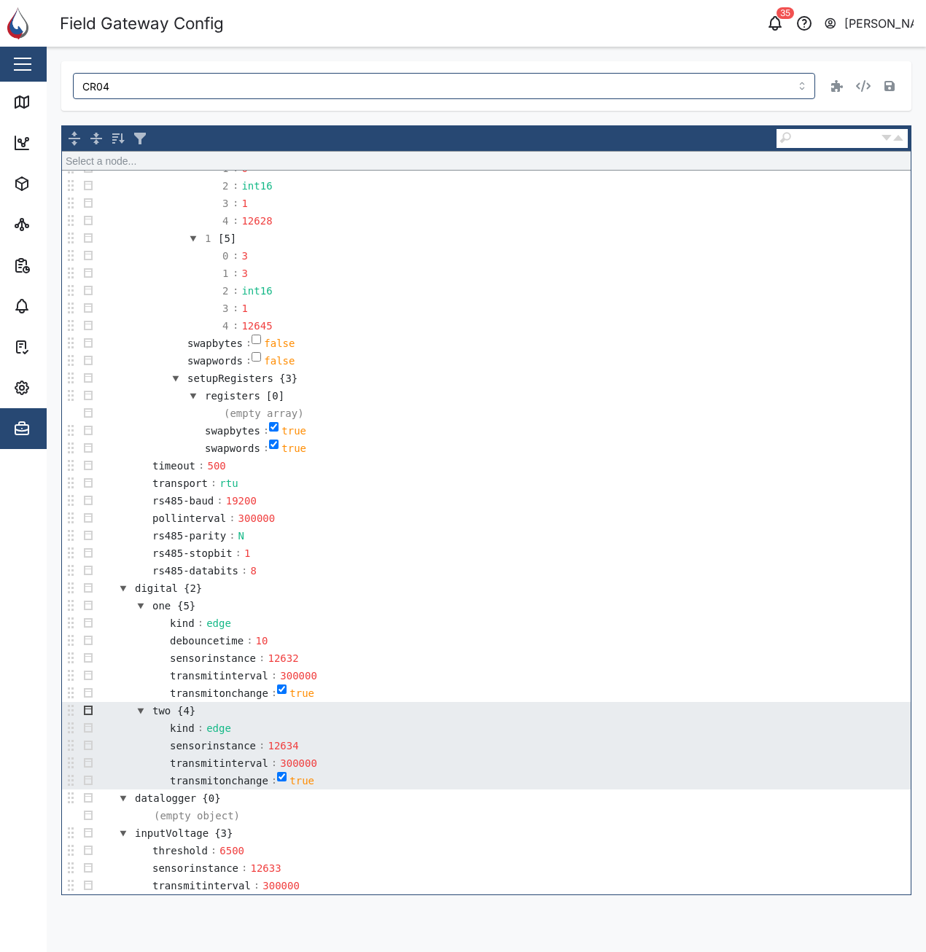
click at [90, 710] on button "button" at bounding box center [88, 711] width 18 height 18
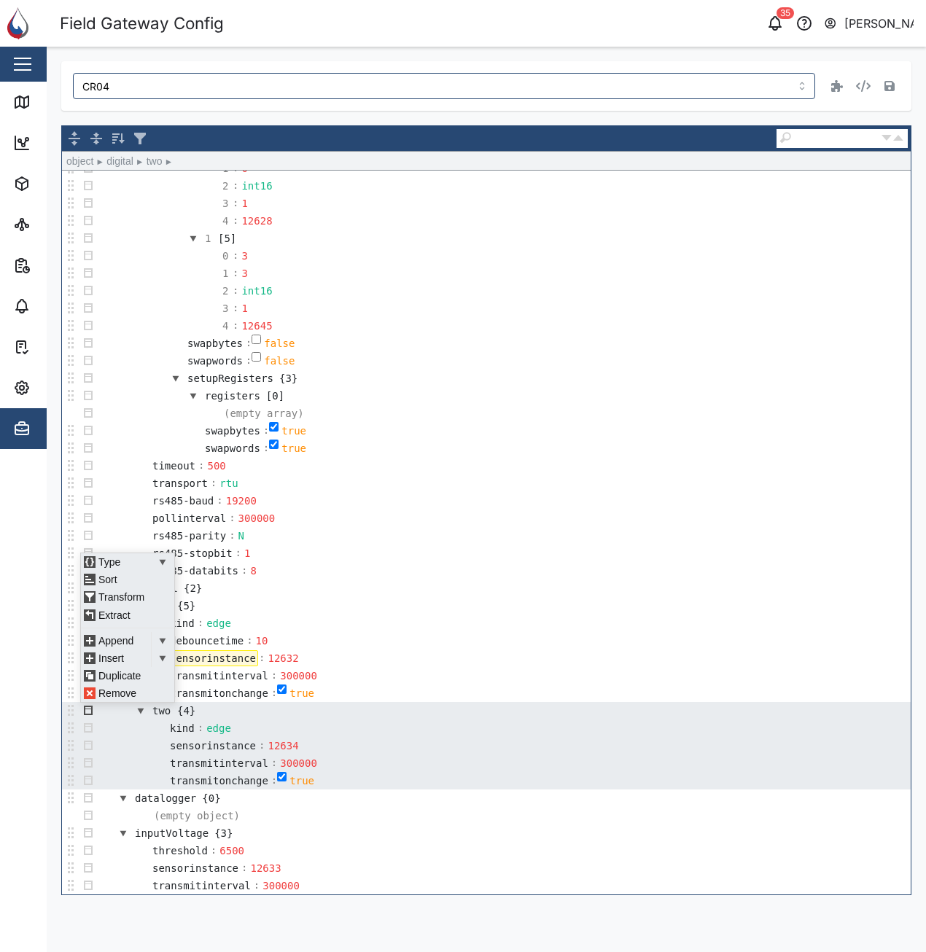
scroll to position [10, 0]
click at [118, 692] on div "Remove" at bounding box center [125, 694] width 88 height 18
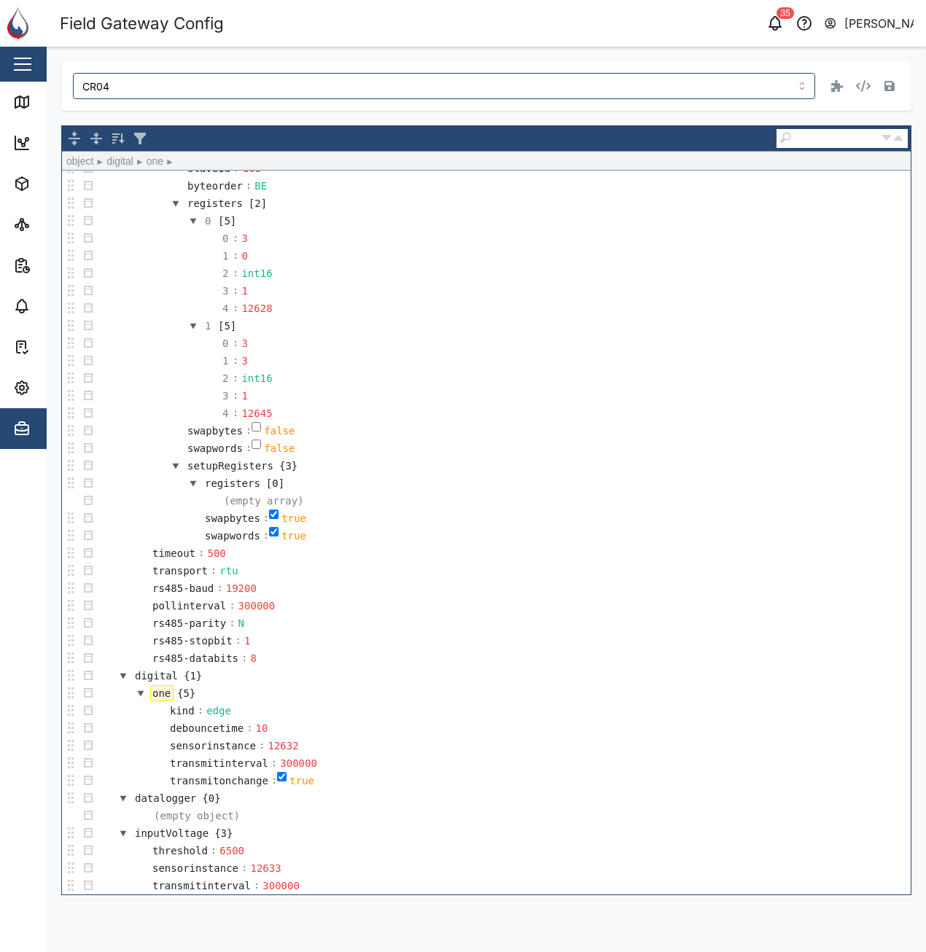
click at [446, 689] on td "one {5}" at bounding box center [504, 694] width 814 height 18
click at [895, 84] on button "button" at bounding box center [889, 86] width 20 height 20
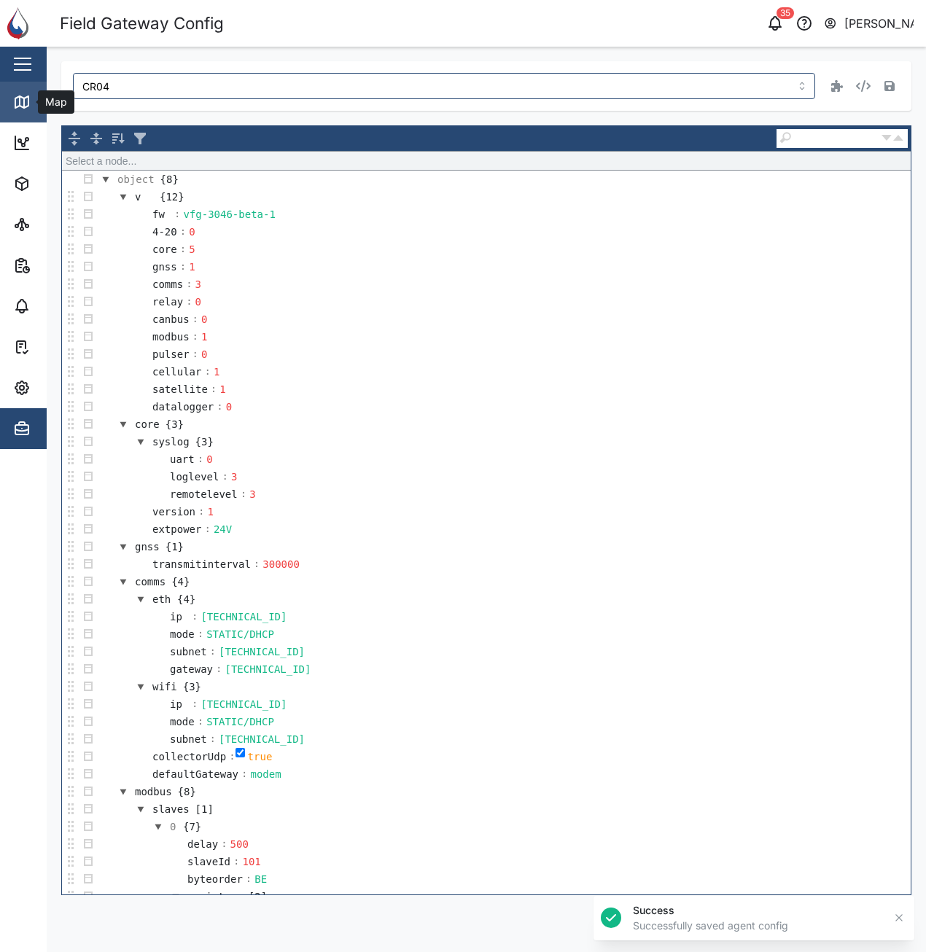
click at [26, 96] on icon at bounding box center [22, 102] width 18 height 18
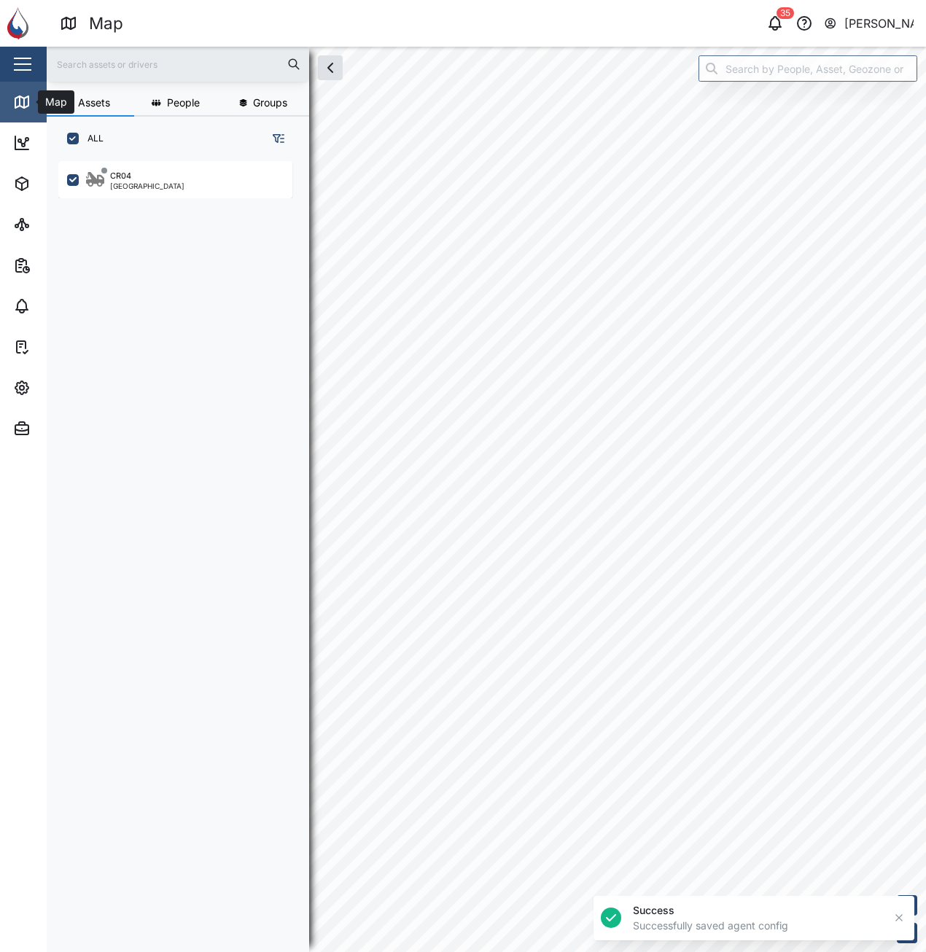
checkbox input "true"
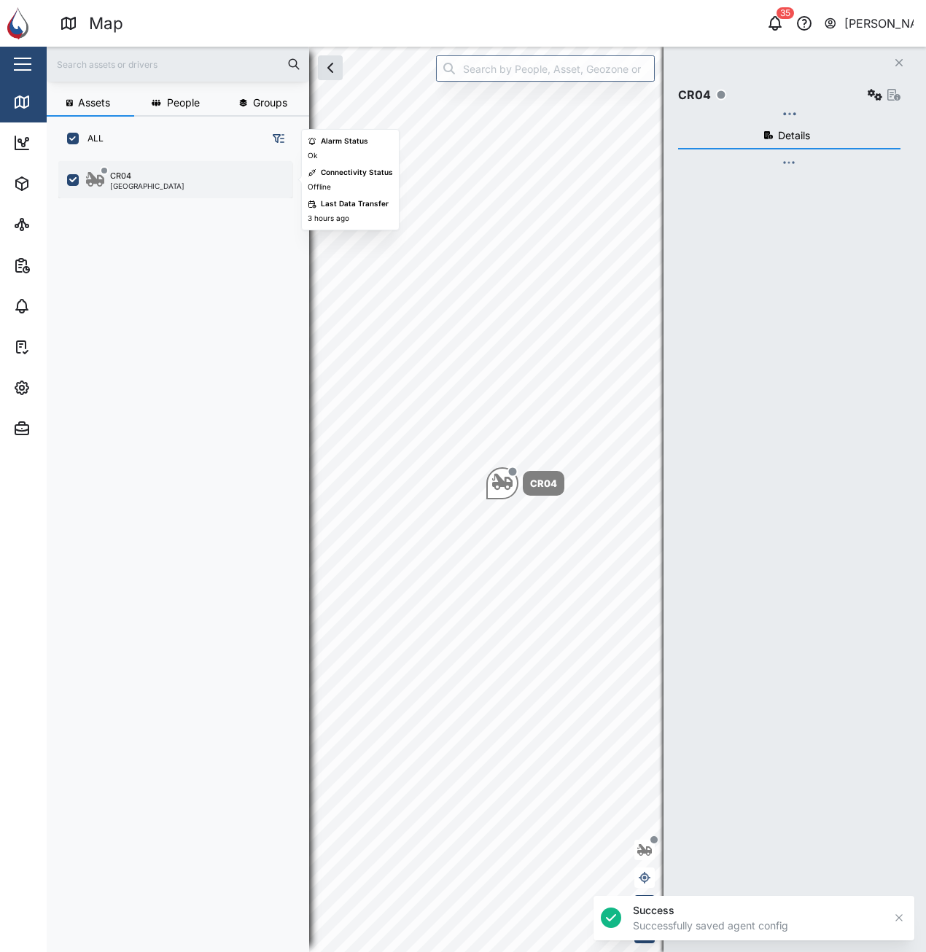
click at [166, 184] on div "CR04 [GEOGRAPHIC_DATA]" at bounding box center [185, 180] width 198 height 20
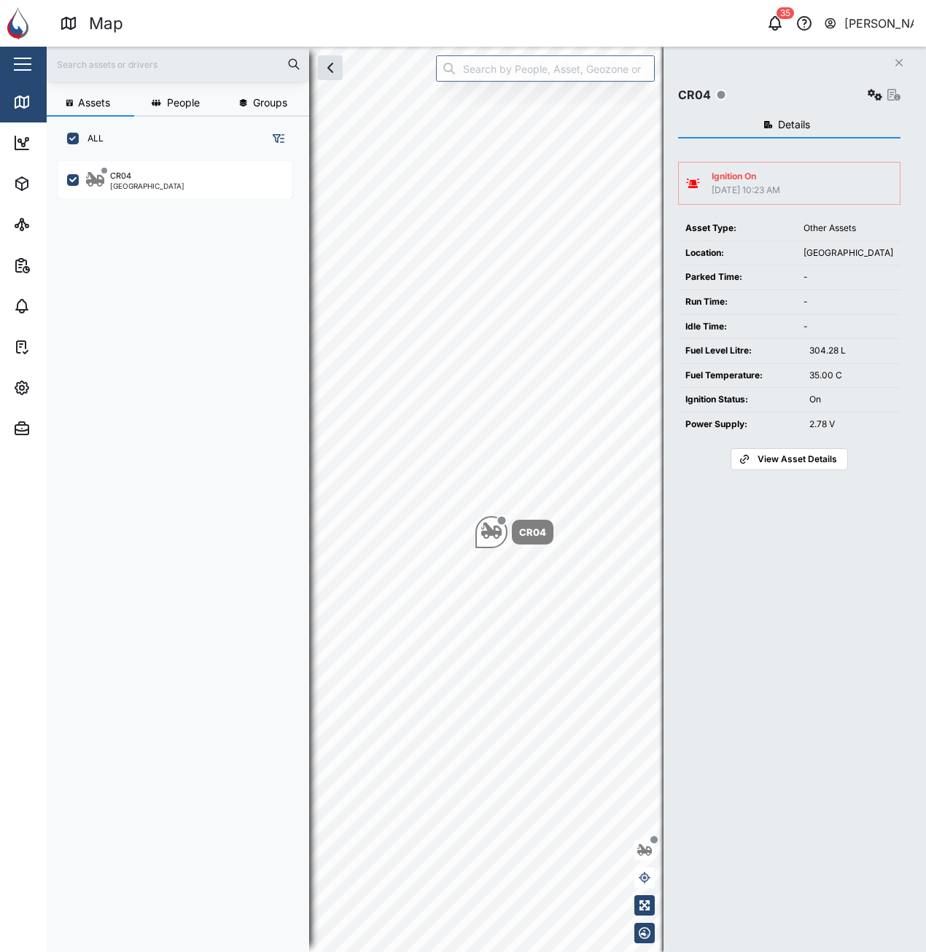
drag, startPoint x: 771, startPoint y: 273, endPoint x: 701, endPoint y: 273, distance: 70.0
click at [760, 273] on div "Parked Time:" at bounding box center [737, 278] width 104 height 14
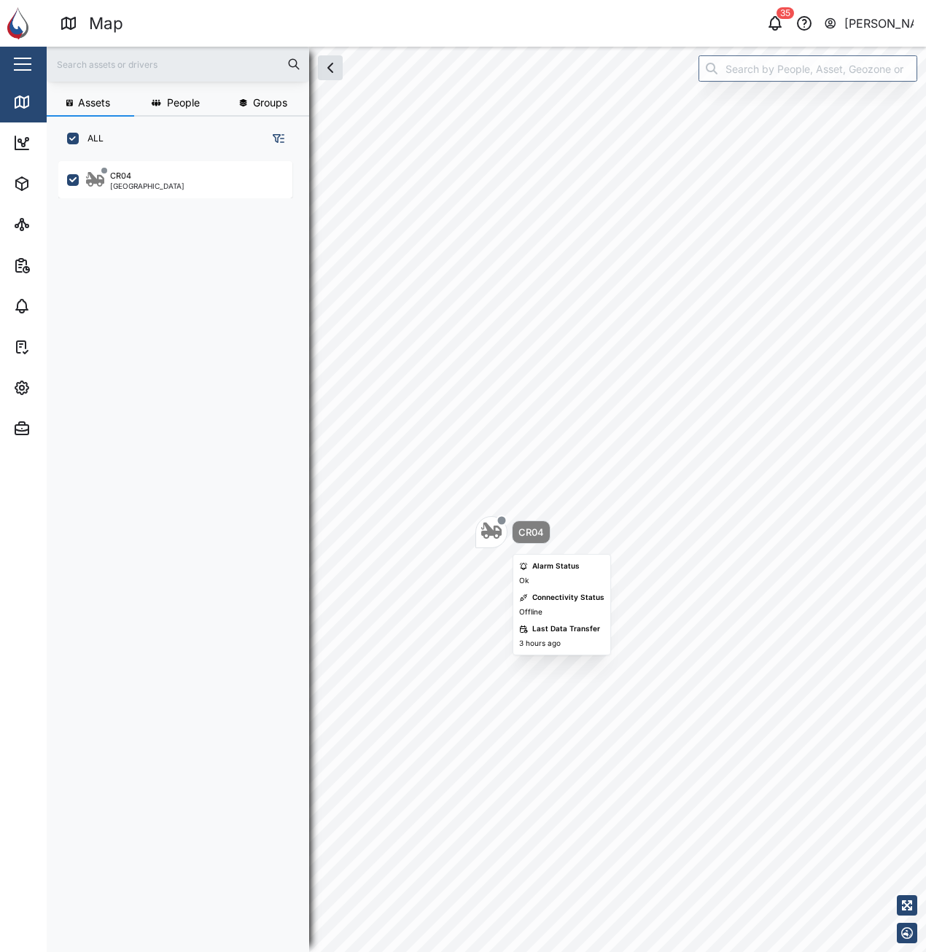
click at [502, 518] on div "Map marker" at bounding box center [502, 520] width 11 height 11
drag, startPoint x: 9, startPoint y: 101, endPoint x: 41, endPoint y: 97, distance: 32.4
click at [9, 101] on link "Map" at bounding box center [95, 102] width 190 height 41
